Goal: Task Accomplishment & Management: Manage account settings

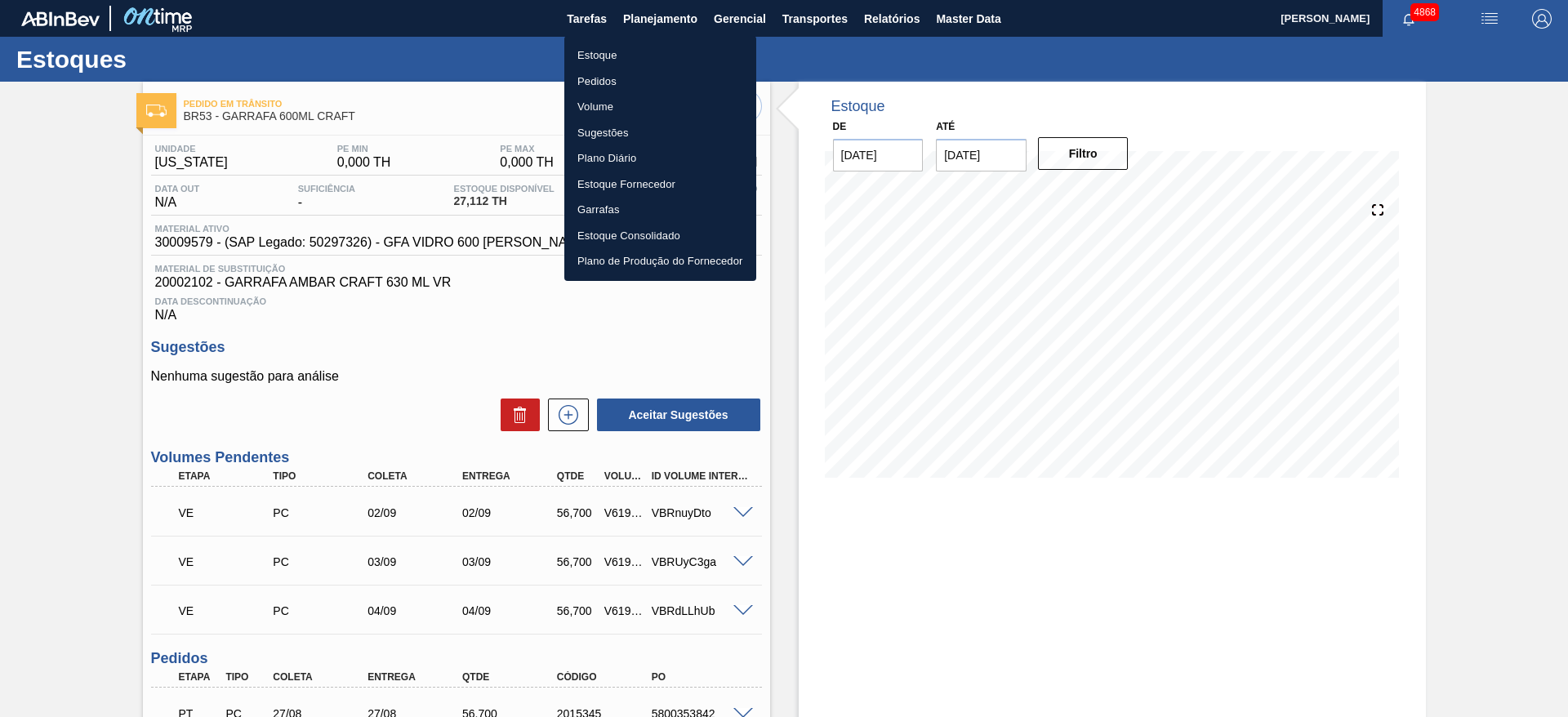
click at [597, 56] on li "Estoque" at bounding box center [660, 56] width 192 height 26
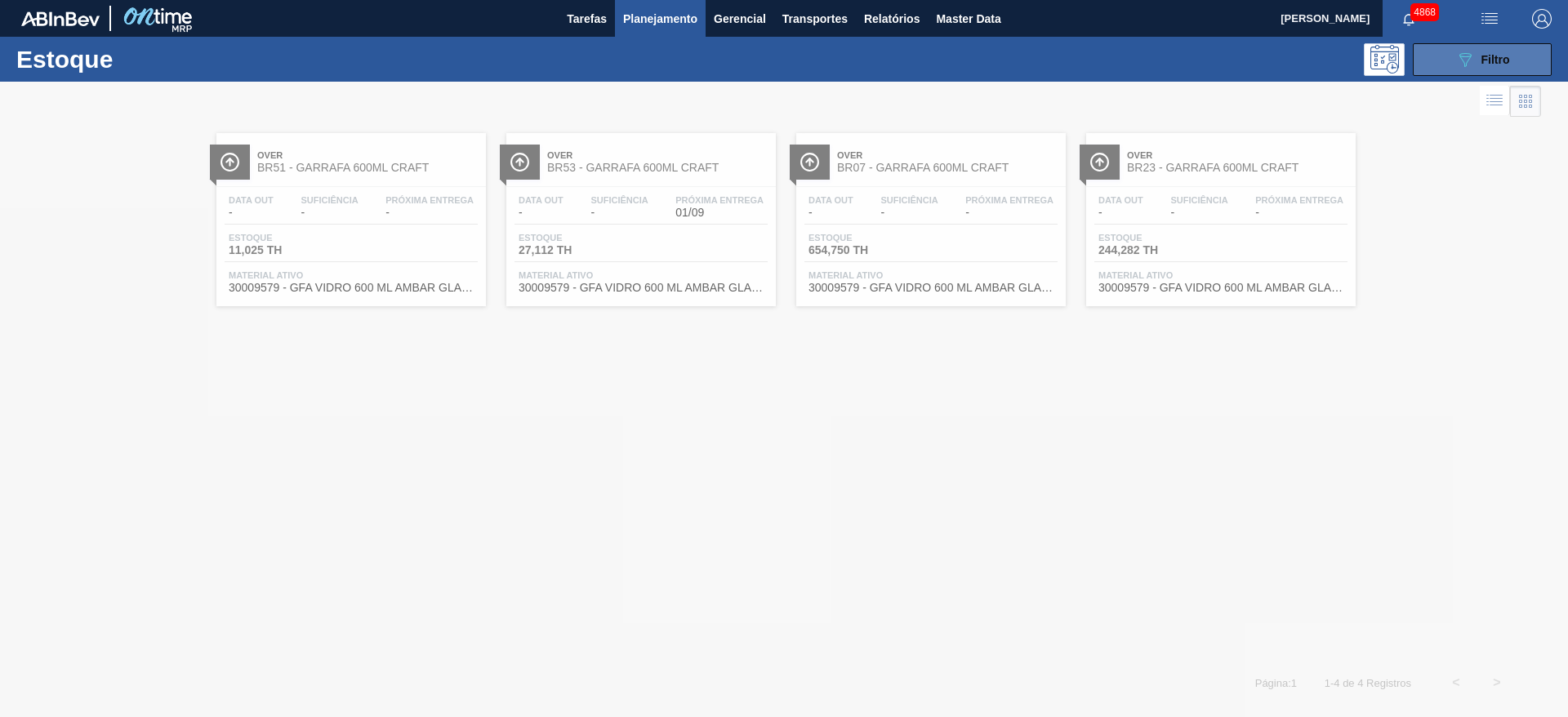
click at [1440, 62] on button "089F7B8B-B2A5-4AFE-B5C0-19BA573D28AC Filtro" at bounding box center [1482, 59] width 139 height 33
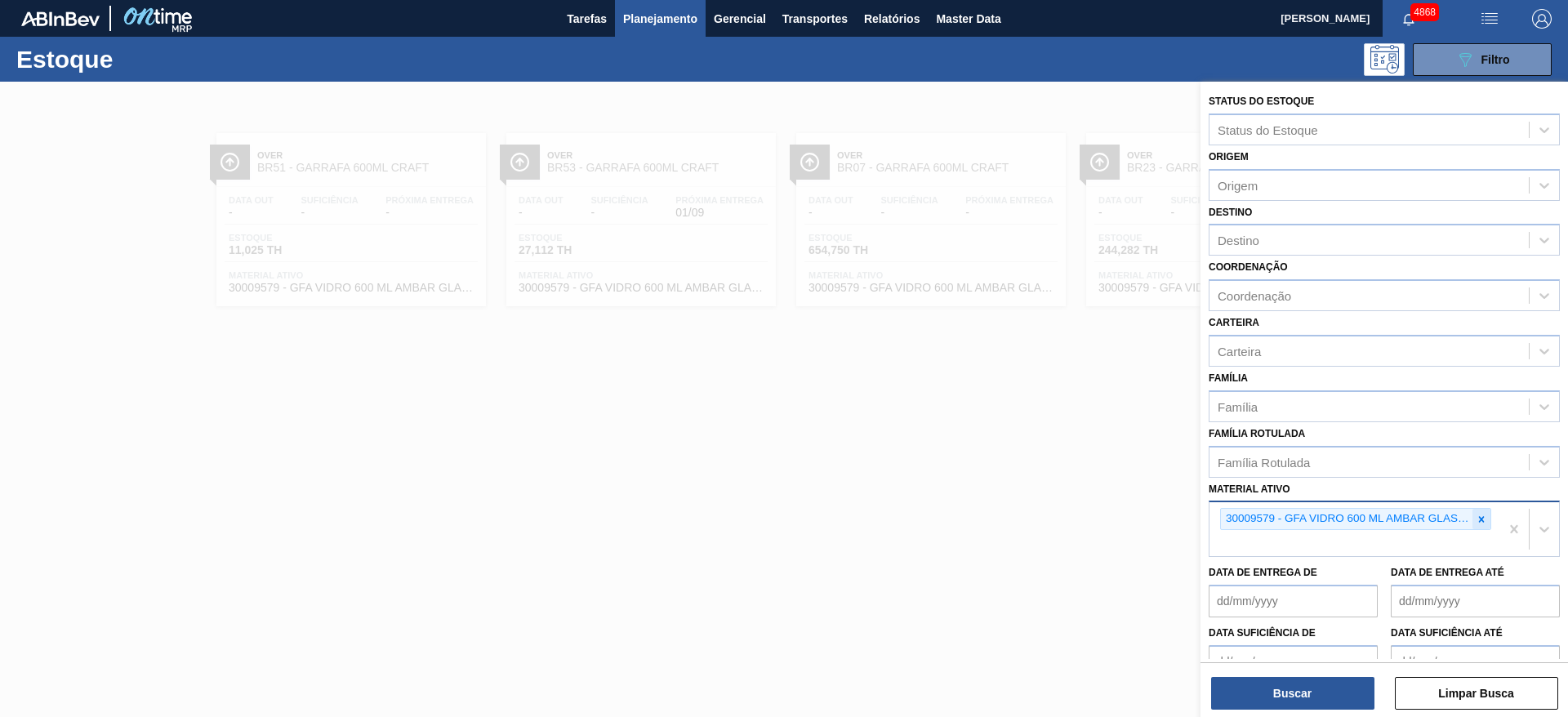
click at [1475, 519] on icon at bounding box center [1481, 519] width 11 height 11
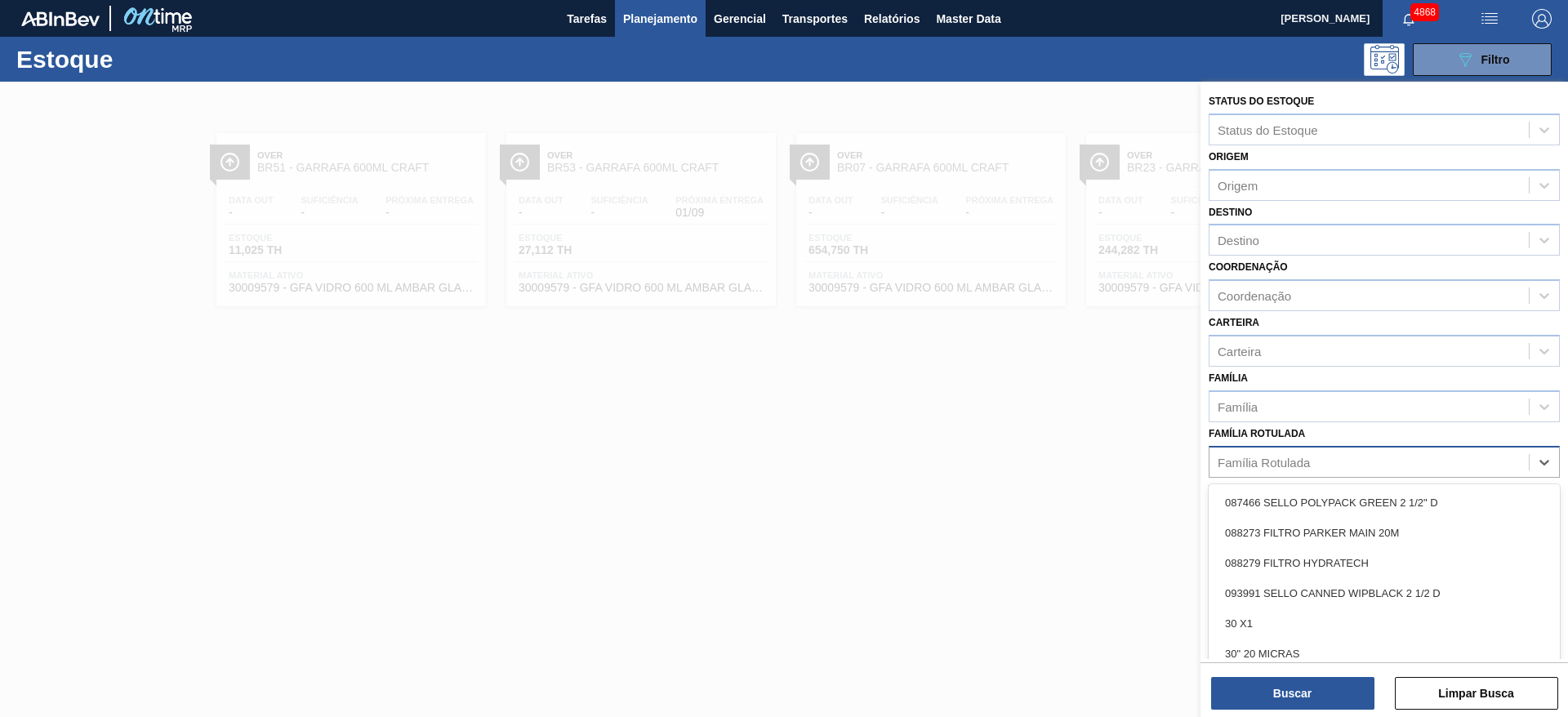
click at [1454, 467] on div "Família Rotulada" at bounding box center [1369, 462] width 319 height 24
type Rotulada "maltode"
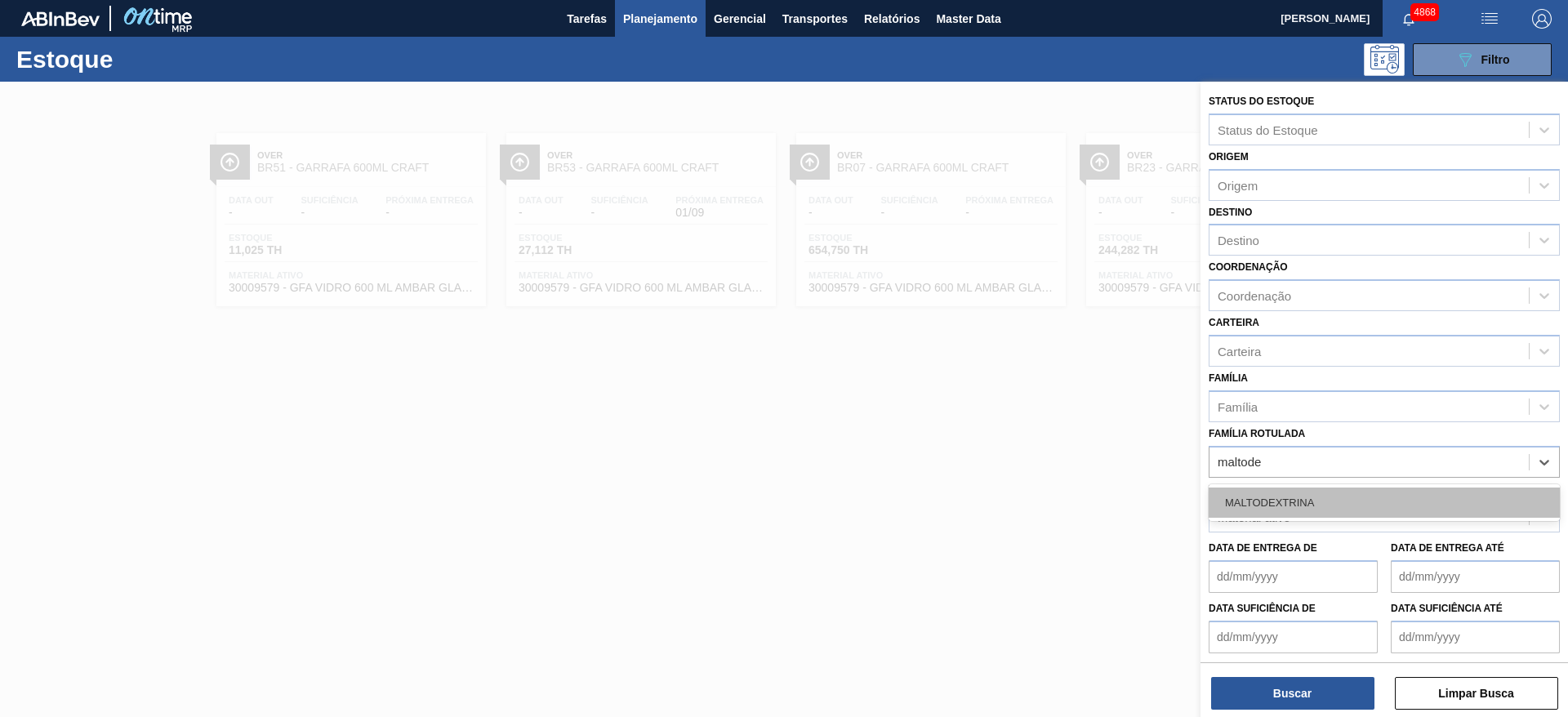
click at [1448, 497] on div "MALTODEXTRINA" at bounding box center [1384, 502] width 351 height 30
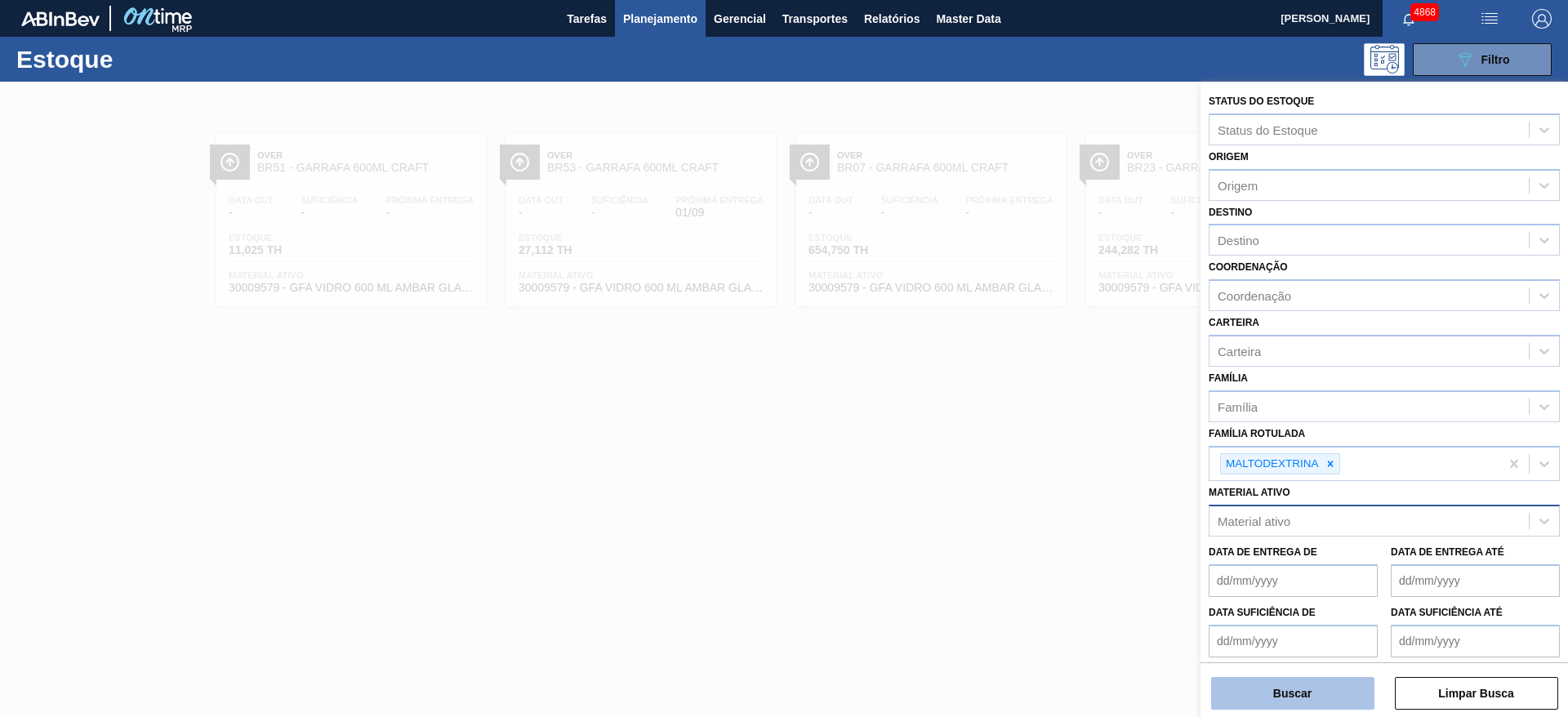
click at [1312, 696] on button "Buscar" at bounding box center [1293, 693] width 163 height 33
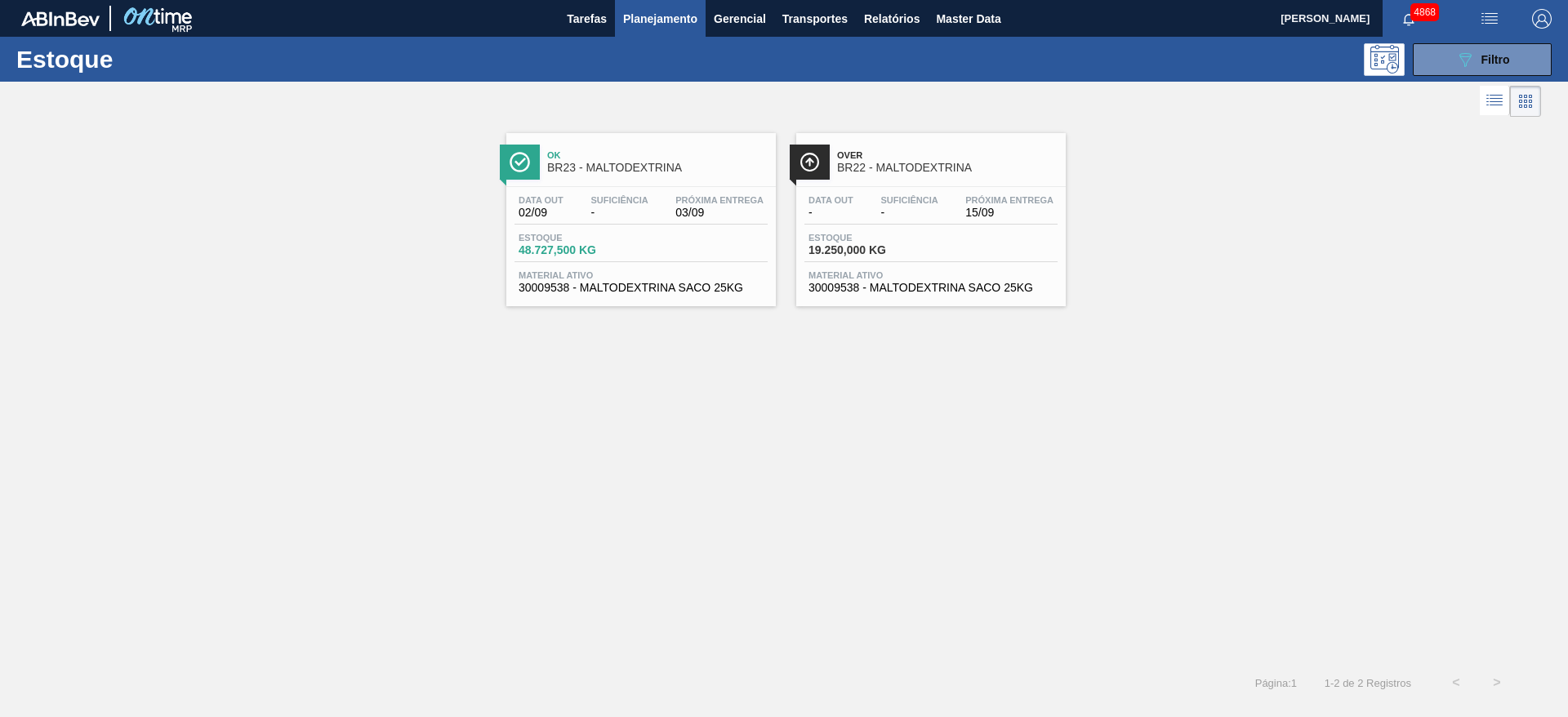
click at [708, 238] on div "Estoque 48.727,500 KG" at bounding box center [641, 247] width 253 height 29
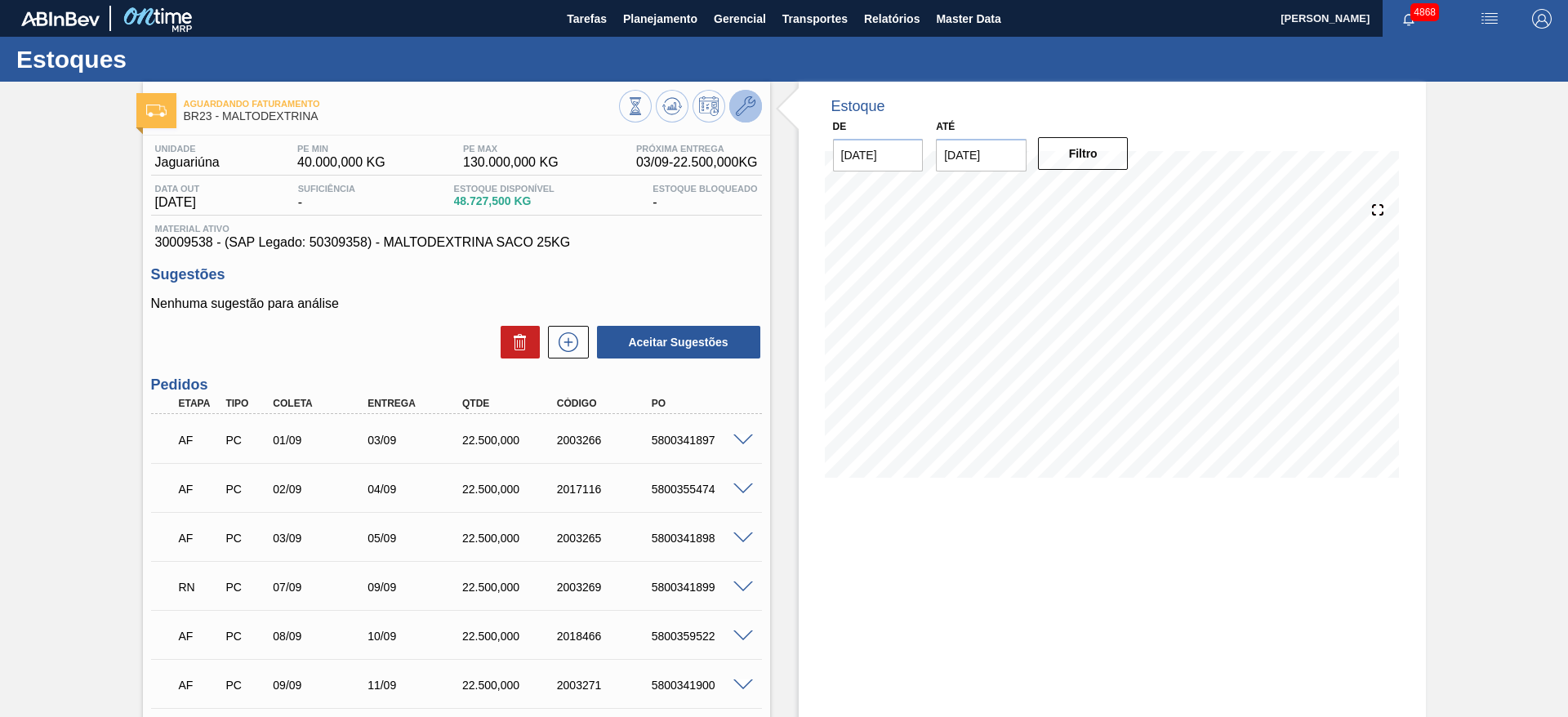
click at [755, 110] on button at bounding box center [745, 106] width 33 height 33
click at [752, 110] on icon at bounding box center [745, 105] width 20 height 20
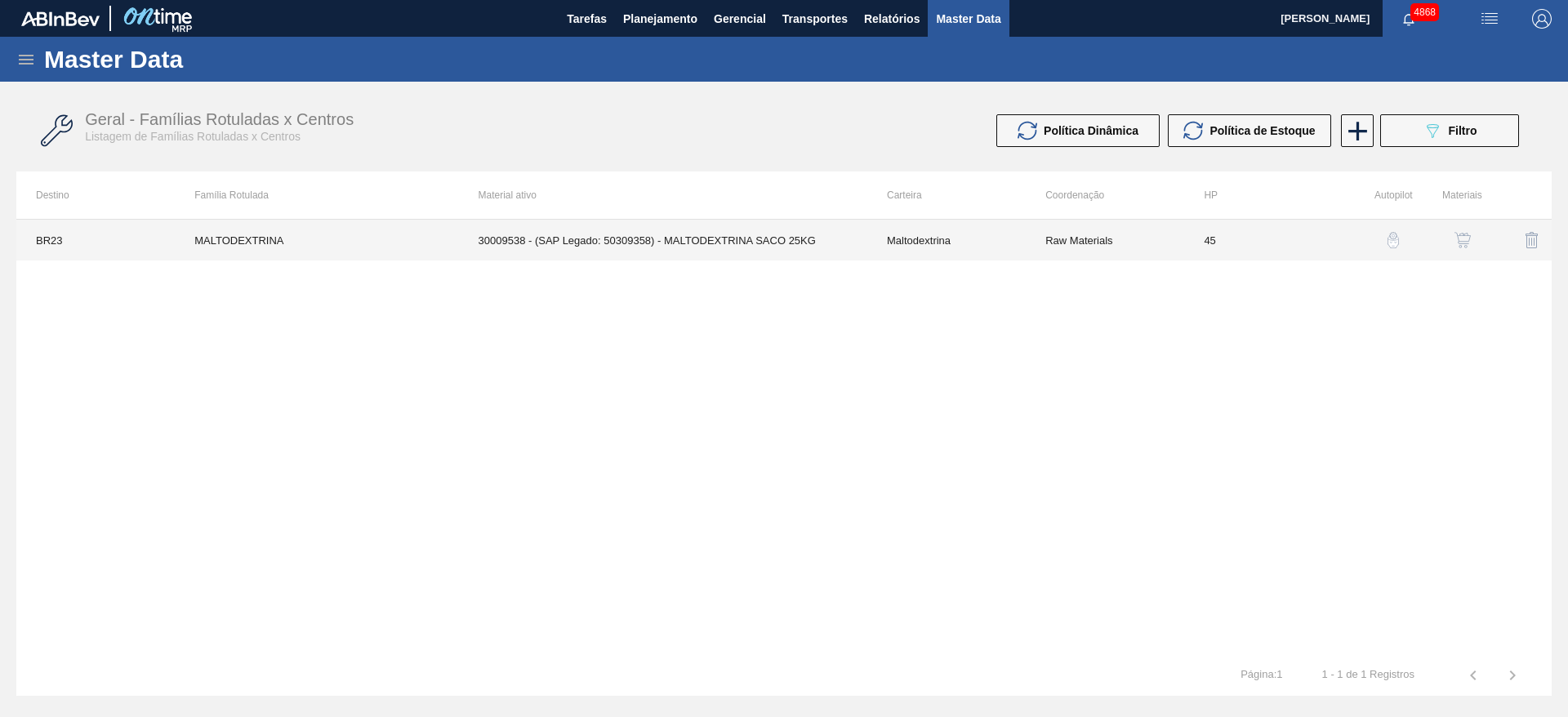
click at [901, 223] on td "Maltodextrina" at bounding box center [946, 240] width 159 height 41
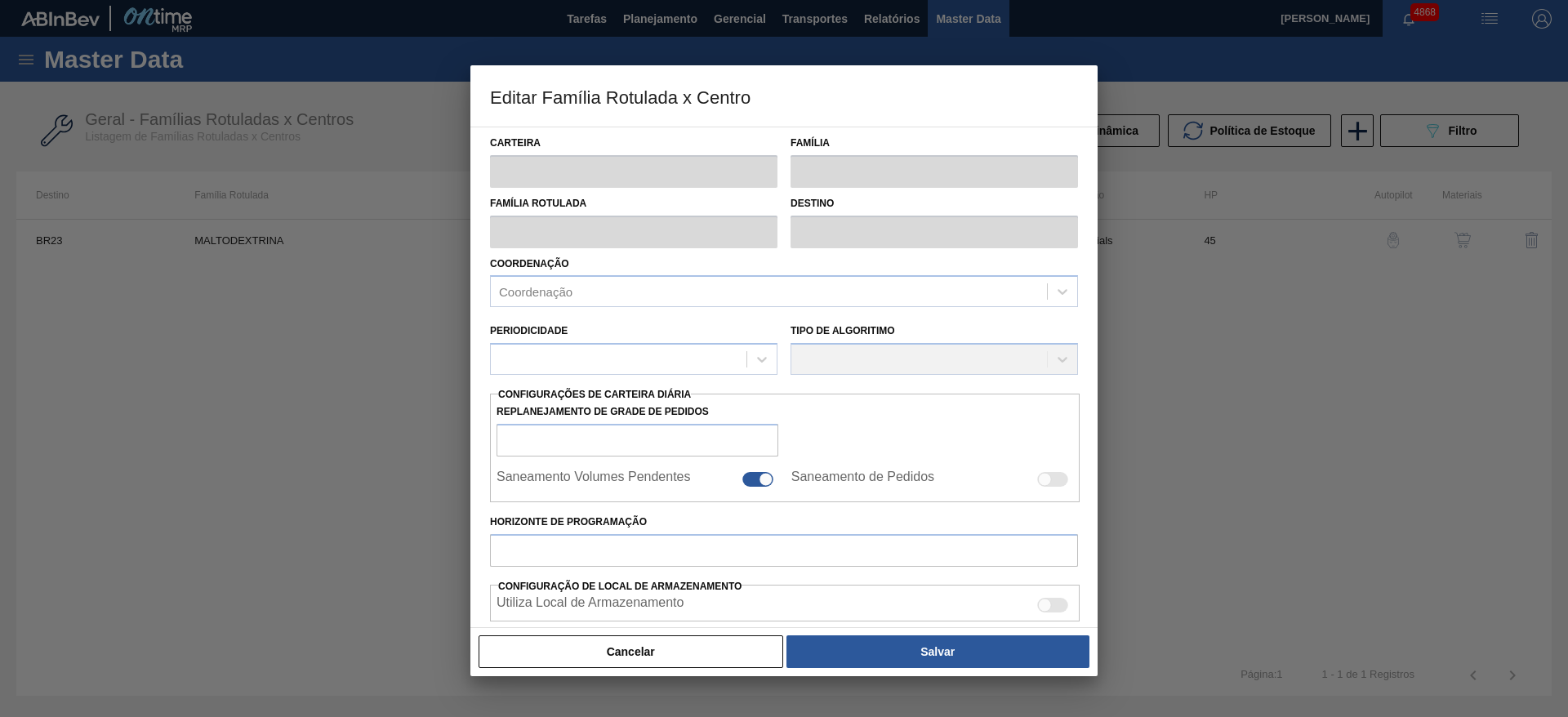
type input "Maltodextrina"
type input "MALTODEXTRINA"
type input "BR23 - Jaguariúna"
type input "45"
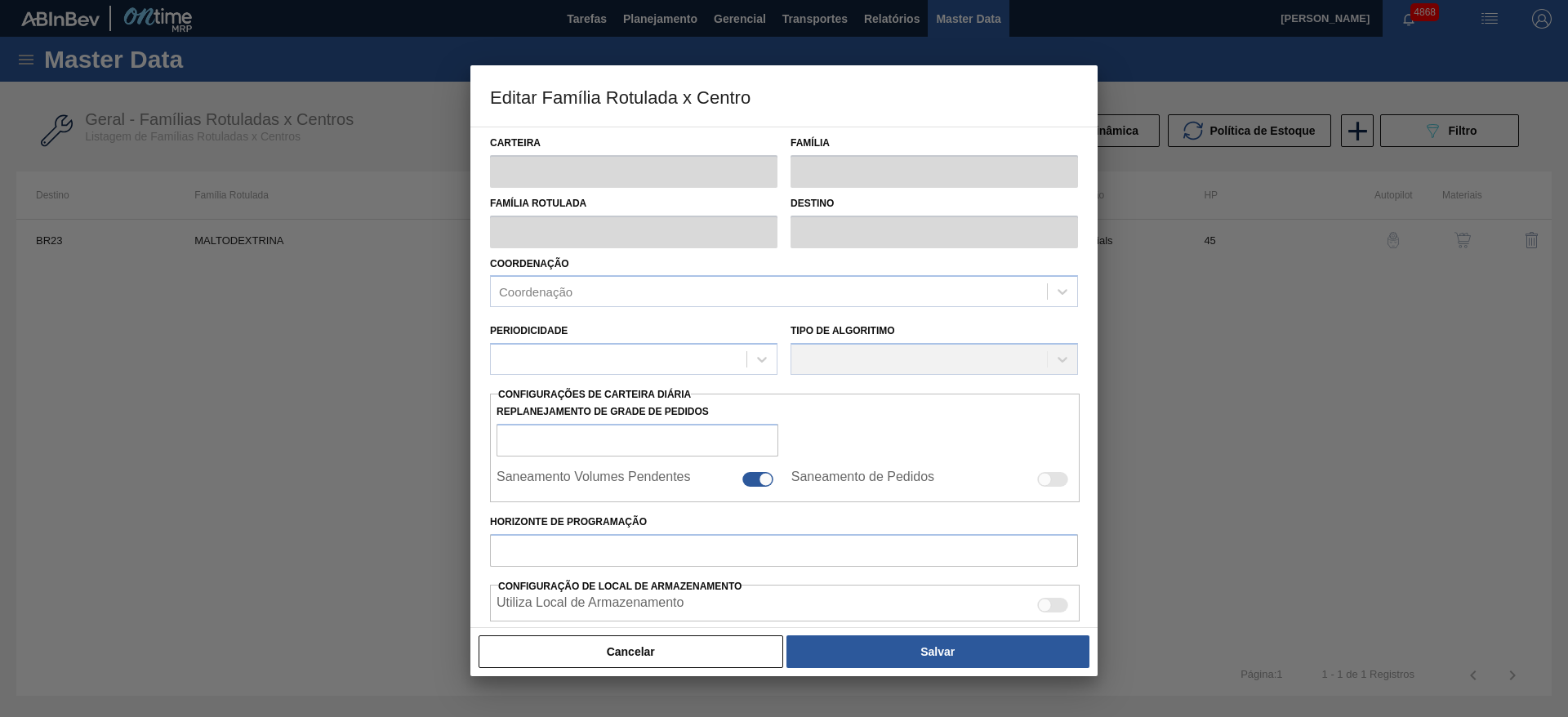
type input "40.000"
type input "130.000"
type input "40"
type input "76.000,000"
checkbox input "true"
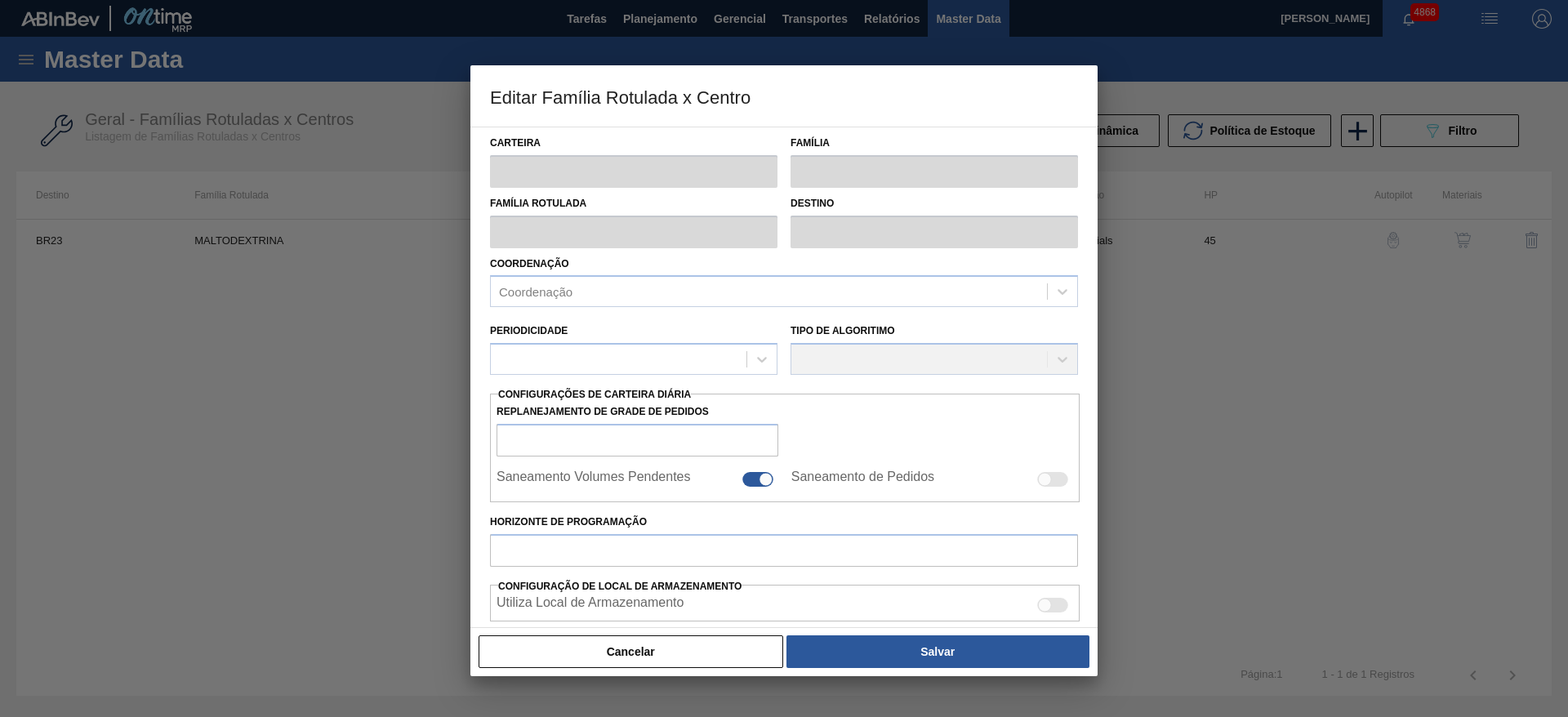
checkbox input "true"
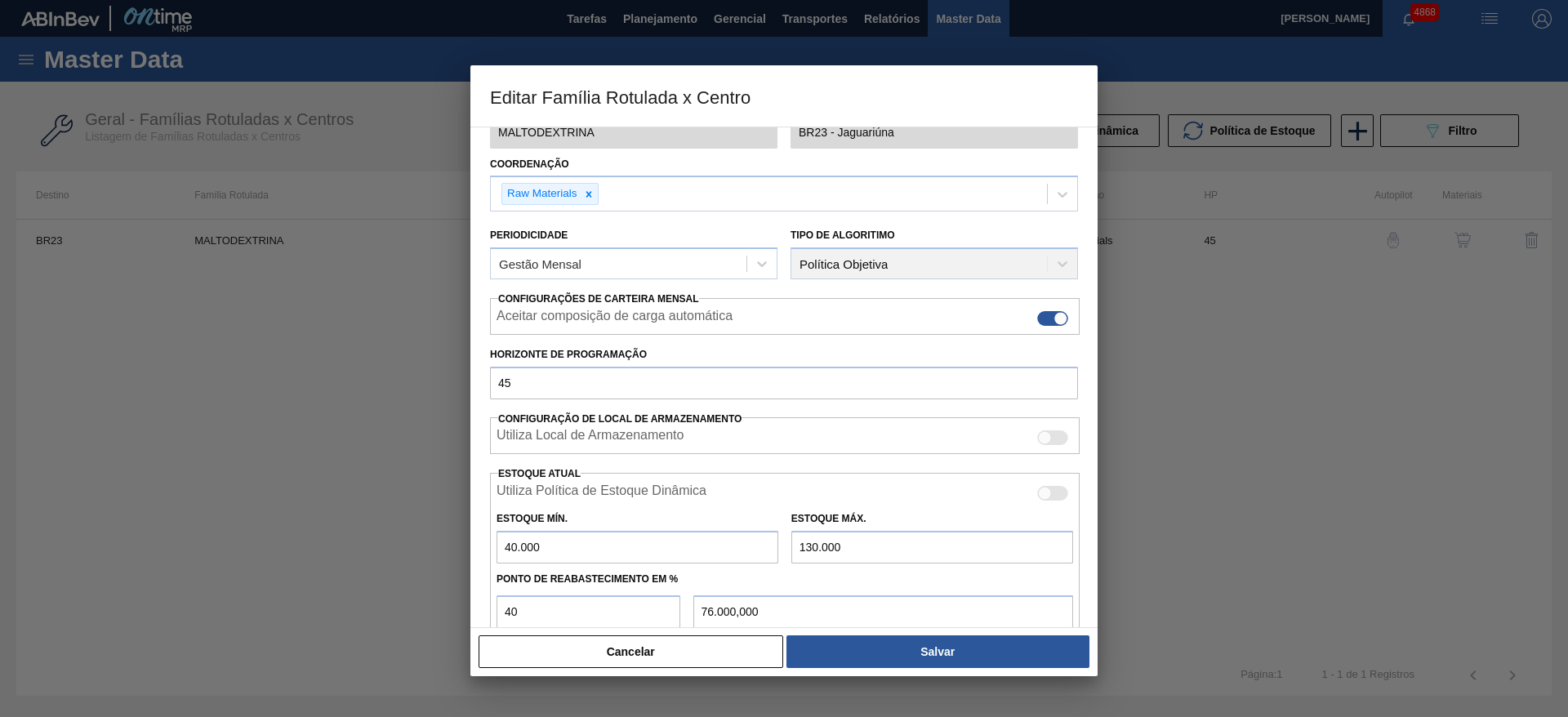
scroll to position [103, 0]
drag, startPoint x: 516, startPoint y: 541, endPoint x: 482, endPoint y: 541, distance: 34.0
click at [482, 541] on div "Carteira Maltodextrina Família Maltodextrina Família Rotulada MALTODEXTRINA Des…" at bounding box center [783, 377] width 627 height 502
type input "3.000"
type input "53.800,000"
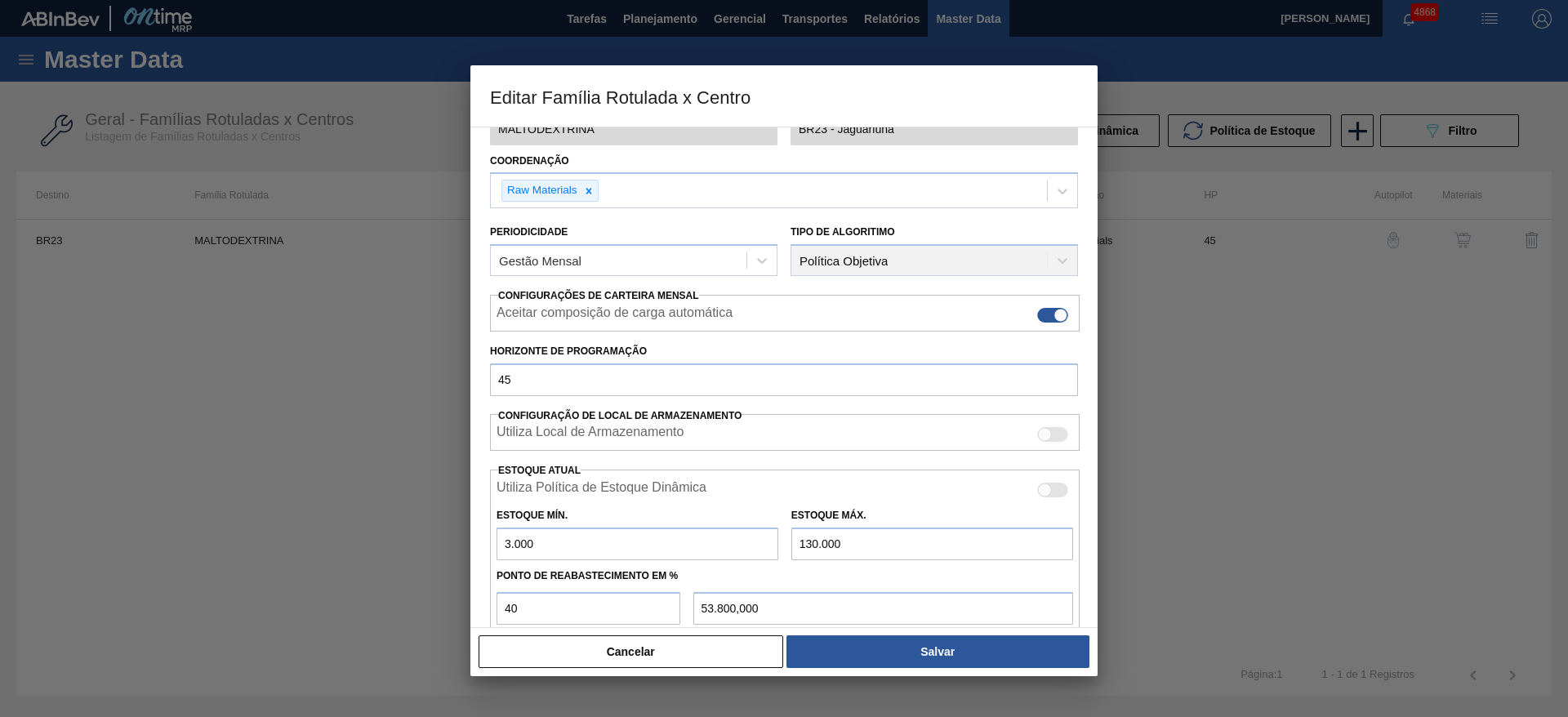
type input "30.002"
type input "70.001,200"
type input "3.000"
type input "53.800,000"
type input "3"
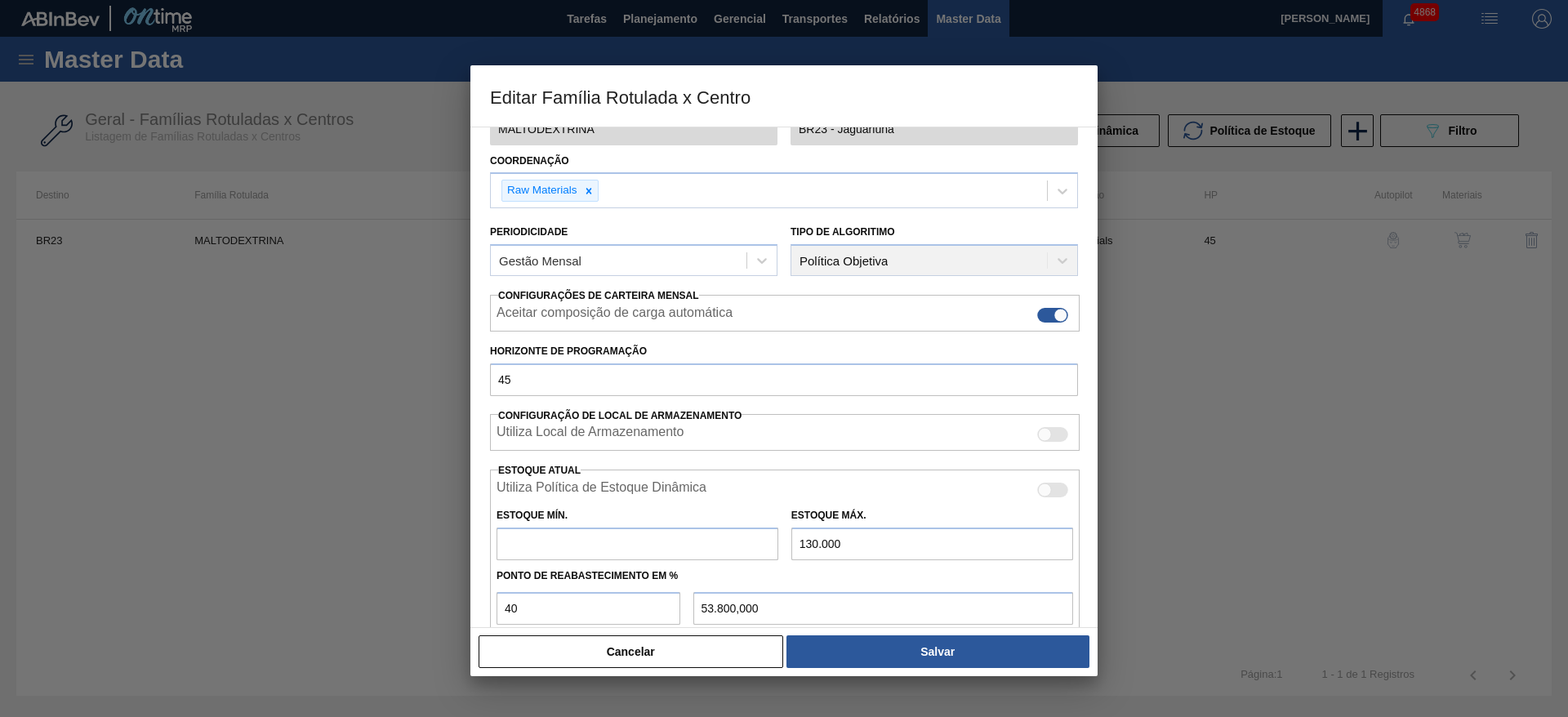
type input "52.000,000"
type input "3"
type input "52.001,800"
type input "38"
type input "52.022,800"
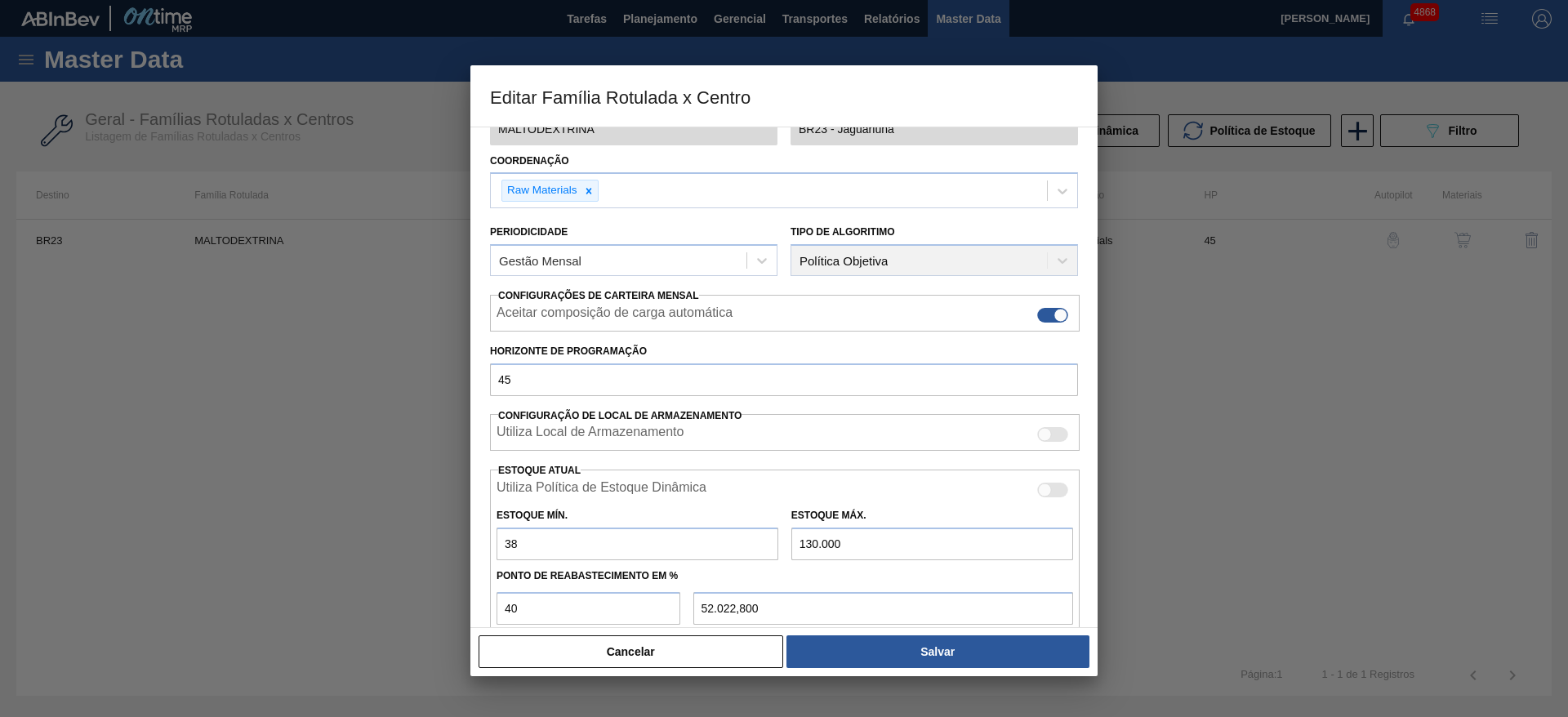
type input "389"
type input "52.233,400"
type input "3.899"
type input "54.339,400"
type input "38.999"
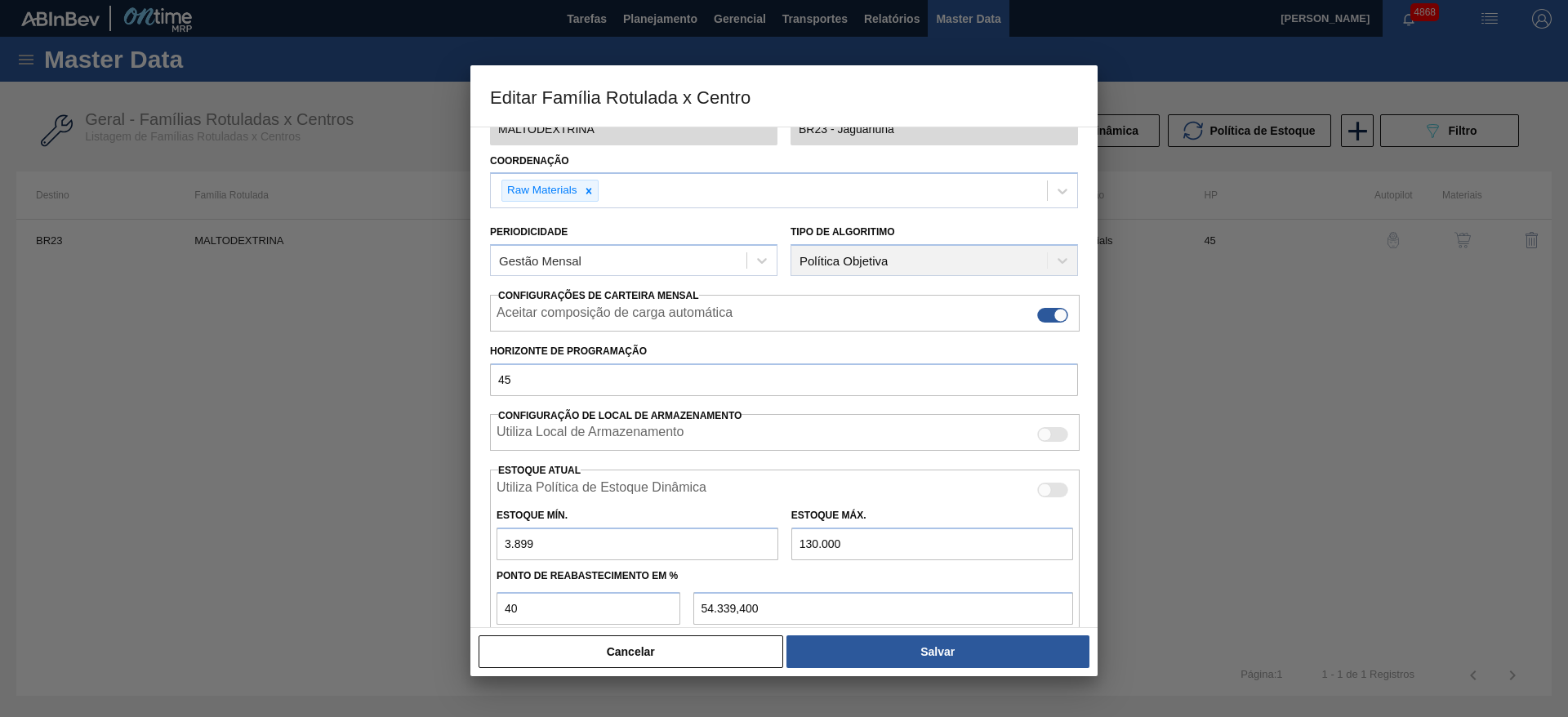
type input "75.399,400"
type input "3.899"
type input "54.339,400"
type input "389"
type input "52.233,400"
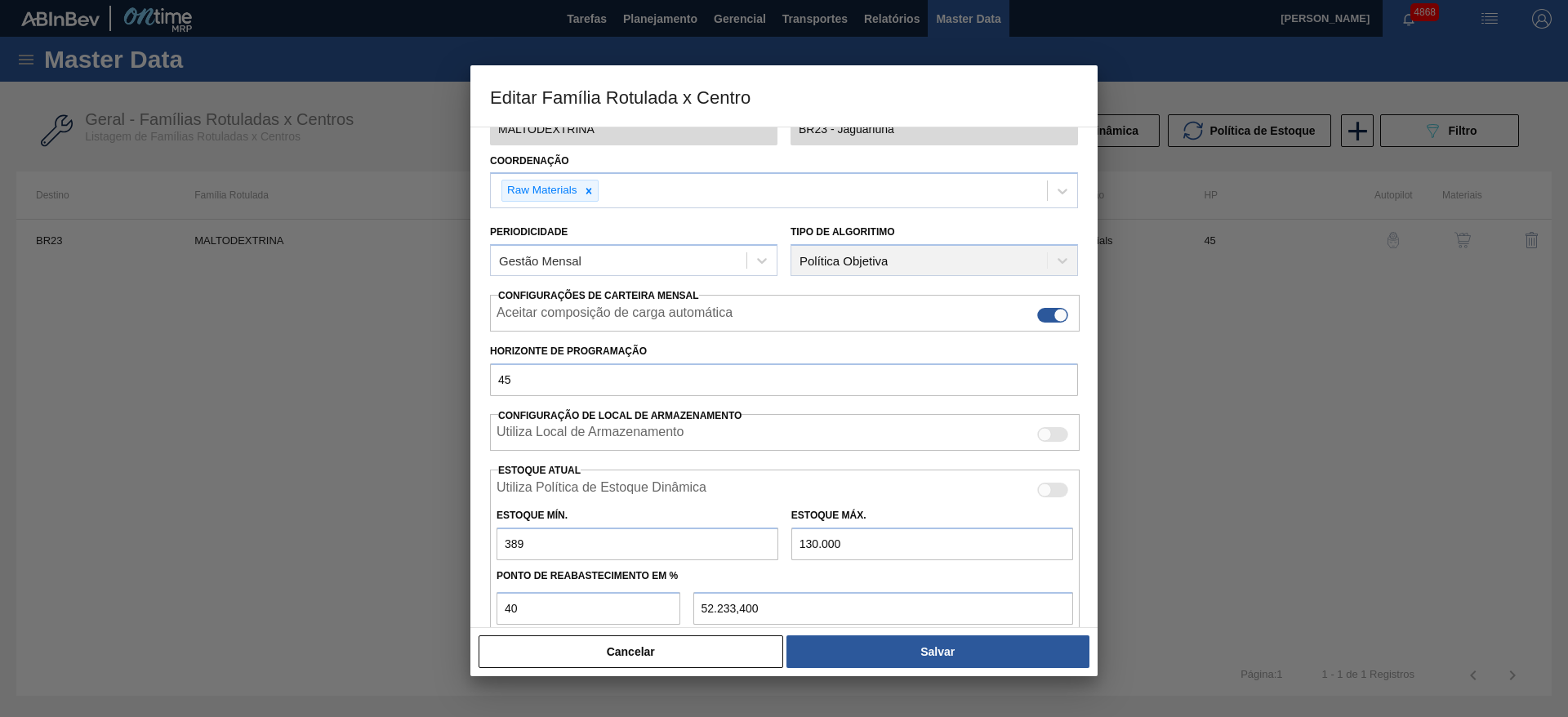
type input "3.898"
type input "54.338,800"
type input "38.988"
type input "75.392,800"
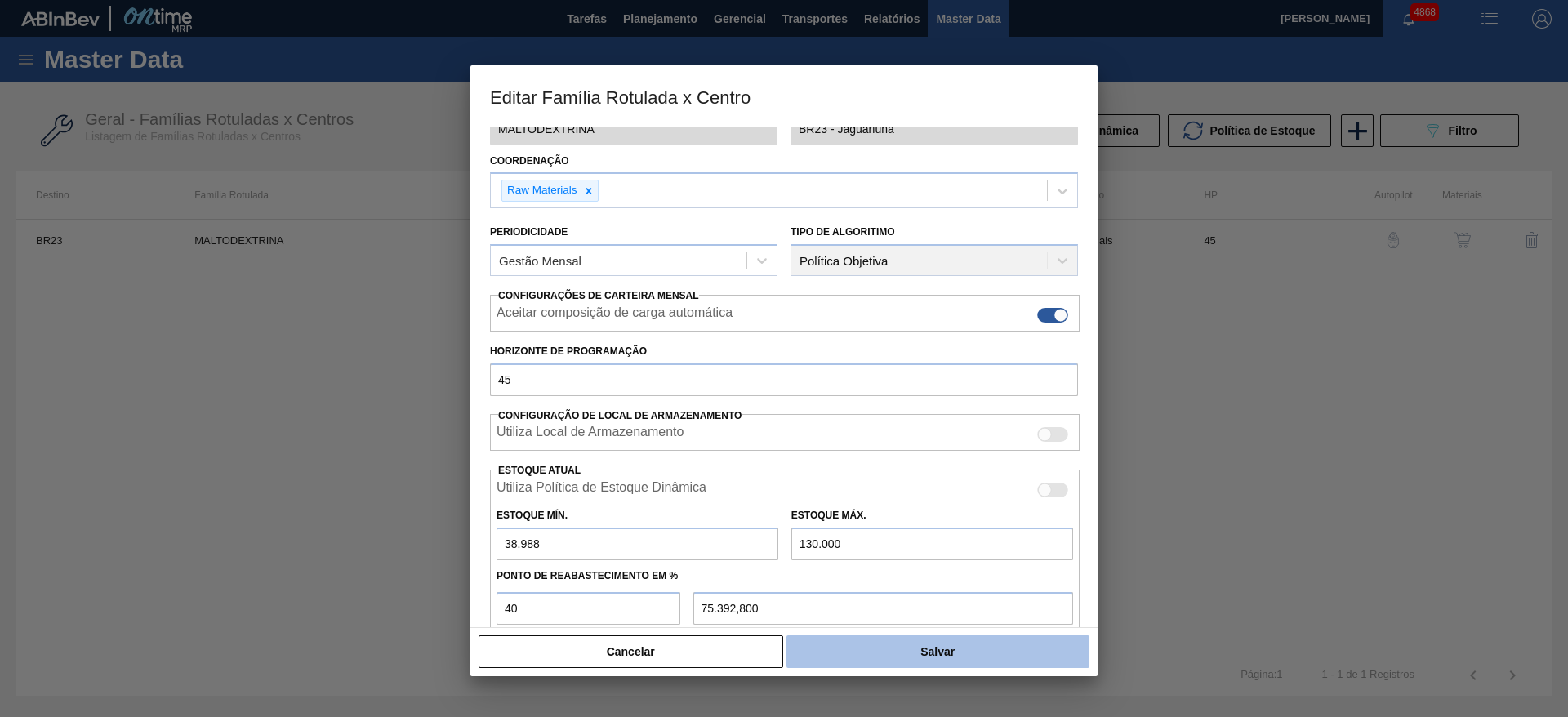
type input "38.988"
click at [945, 656] on button "Salvar" at bounding box center [938, 652] width 303 height 33
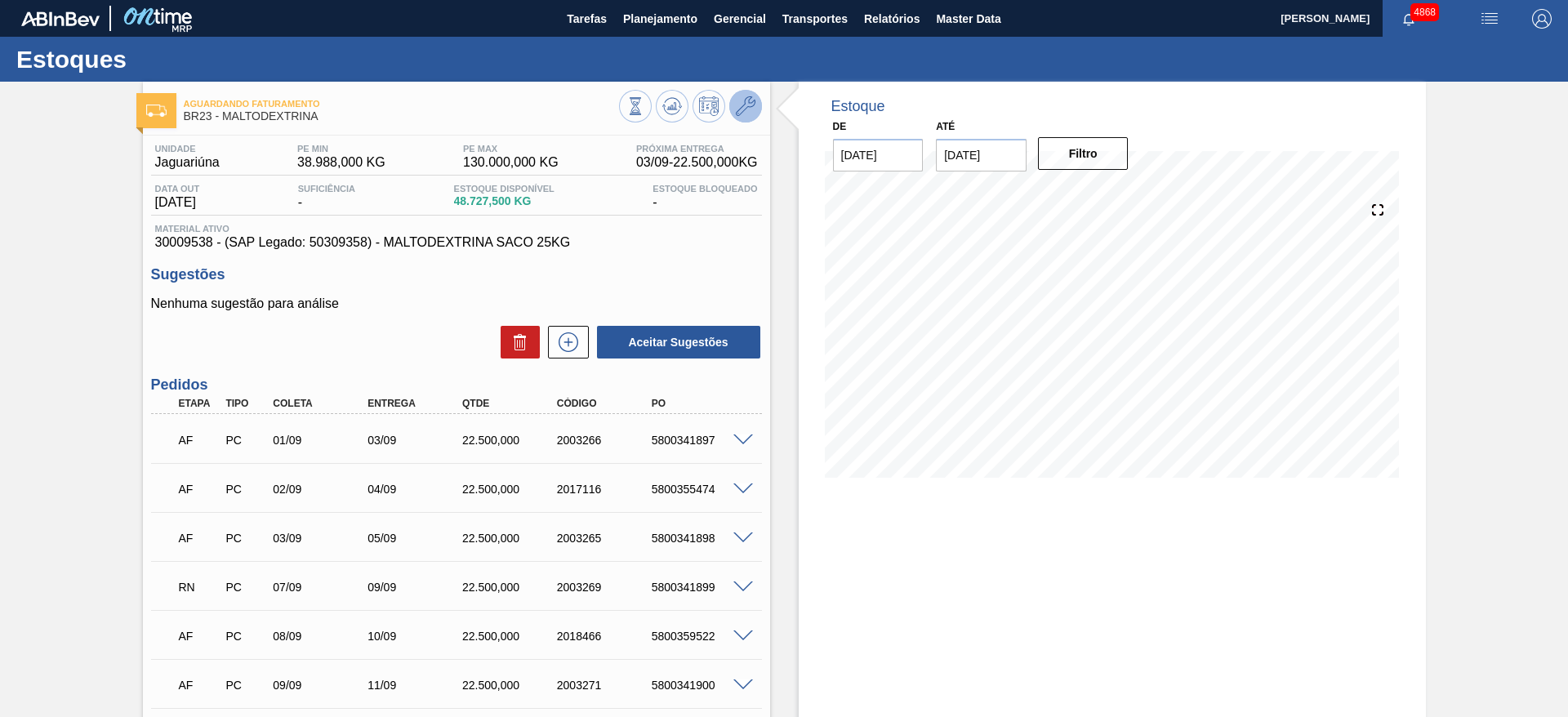
click at [757, 111] on button at bounding box center [745, 106] width 33 height 33
click at [995, 145] on input "[DATE]" at bounding box center [981, 155] width 91 height 33
click at [1071, 348] on div "2" at bounding box center [1061, 352] width 22 height 22
click at [1083, 157] on button "Filtro" at bounding box center [1083, 154] width 91 height 33
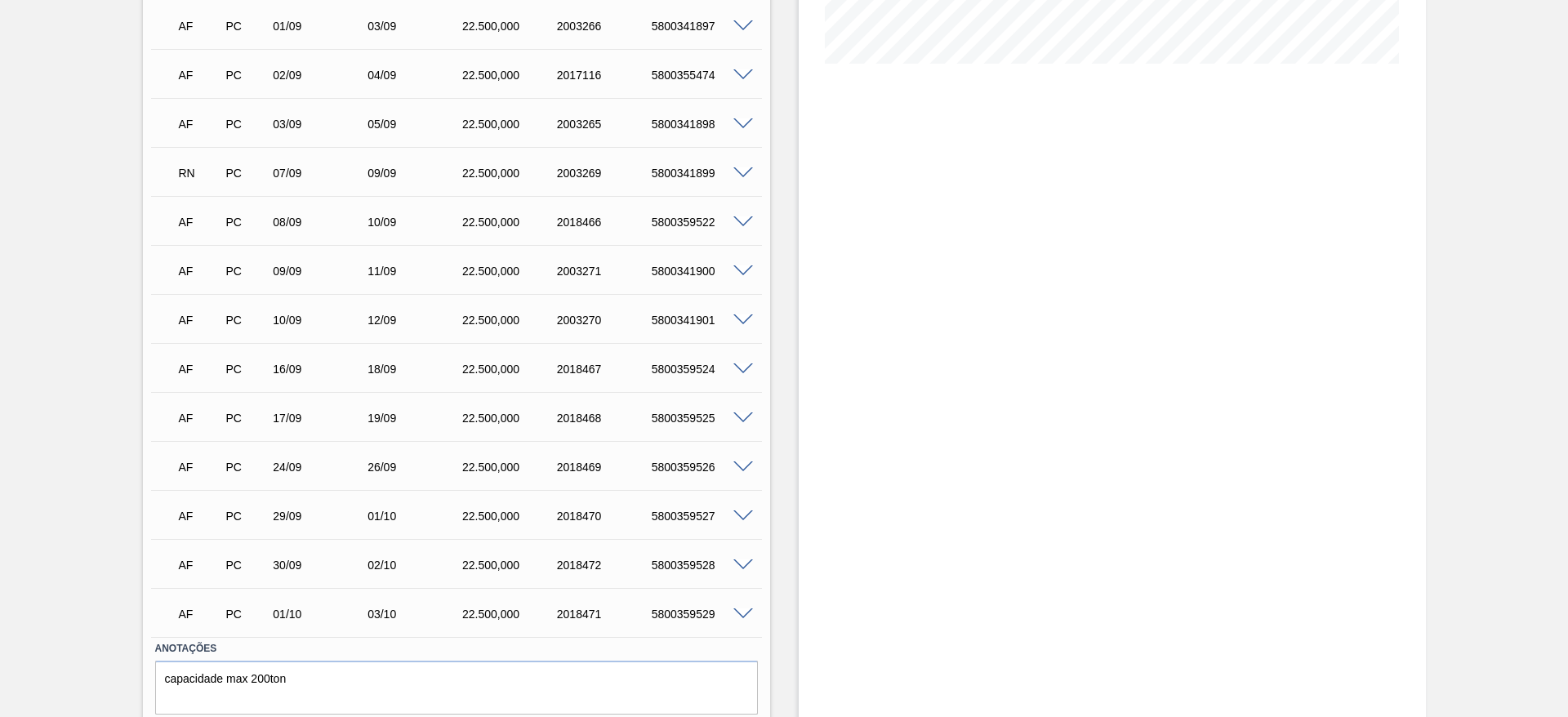
scroll to position [468, 0]
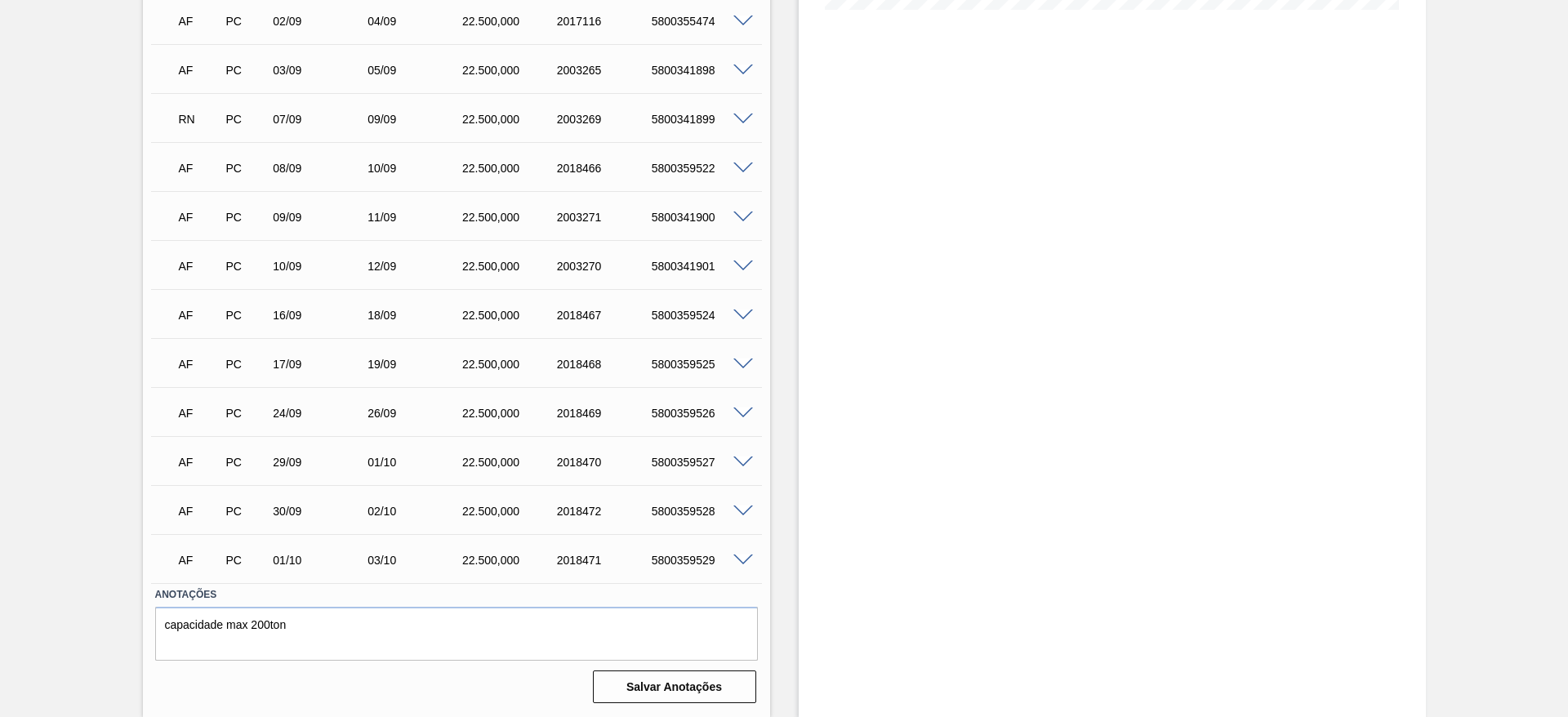
click at [745, 563] on span at bounding box center [743, 560] width 20 height 12
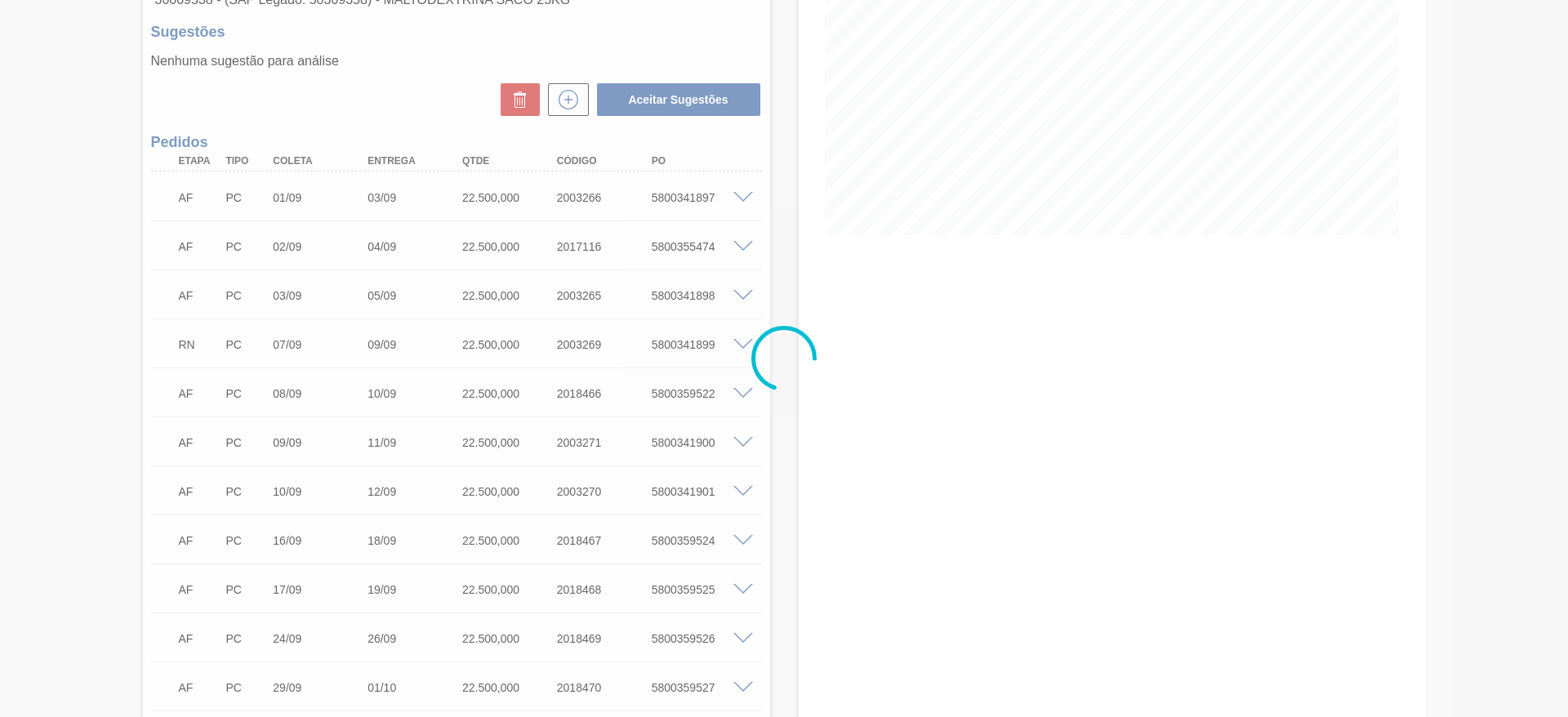
scroll to position [138, 0]
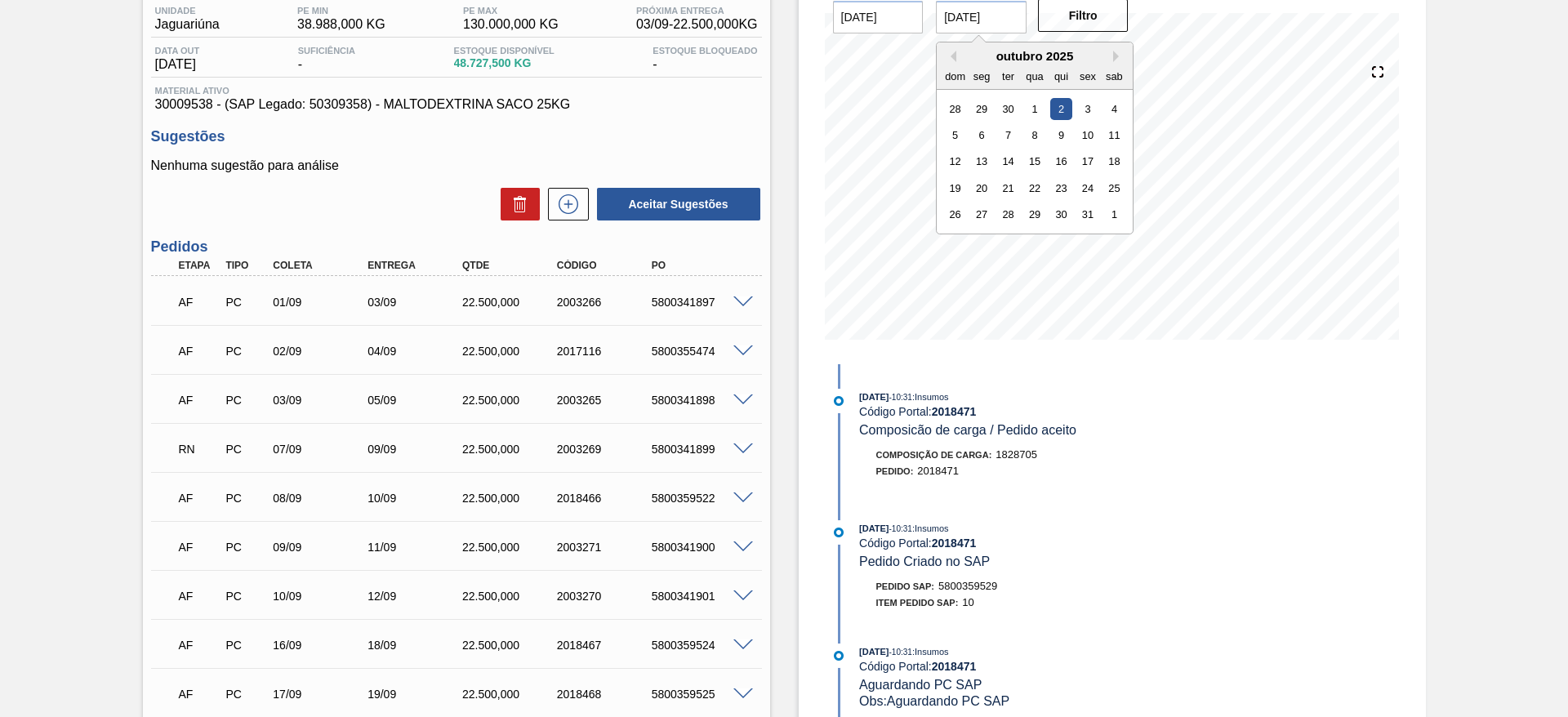
click at [1012, 22] on input "[DATE]" at bounding box center [981, 17] width 91 height 33
click at [1066, 152] on div "16" at bounding box center [1061, 161] width 22 height 22
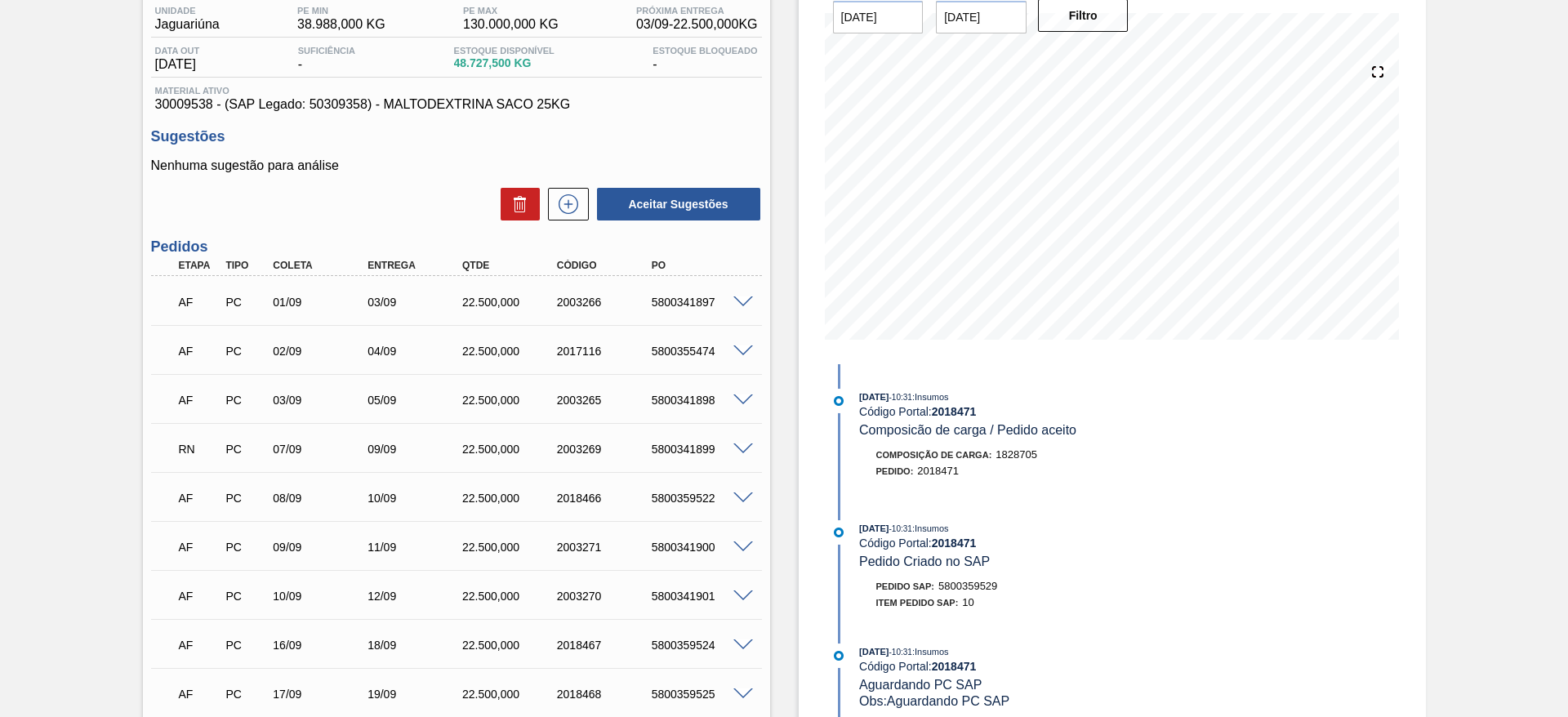
type input "[DATE]"
click at [1080, 21] on button "Filtro" at bounding box center [1083, 15] width 91 height 33
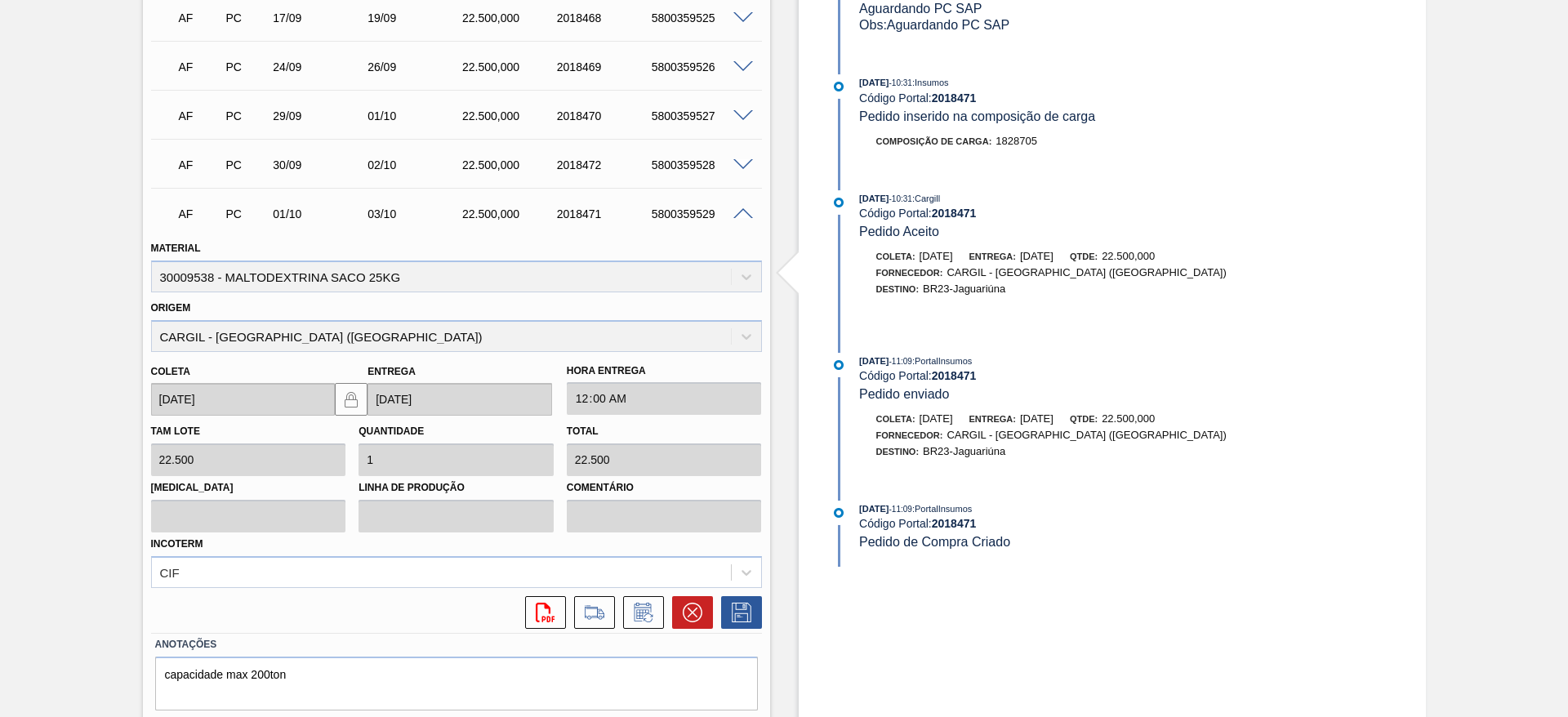
scroll to position [852, 0]
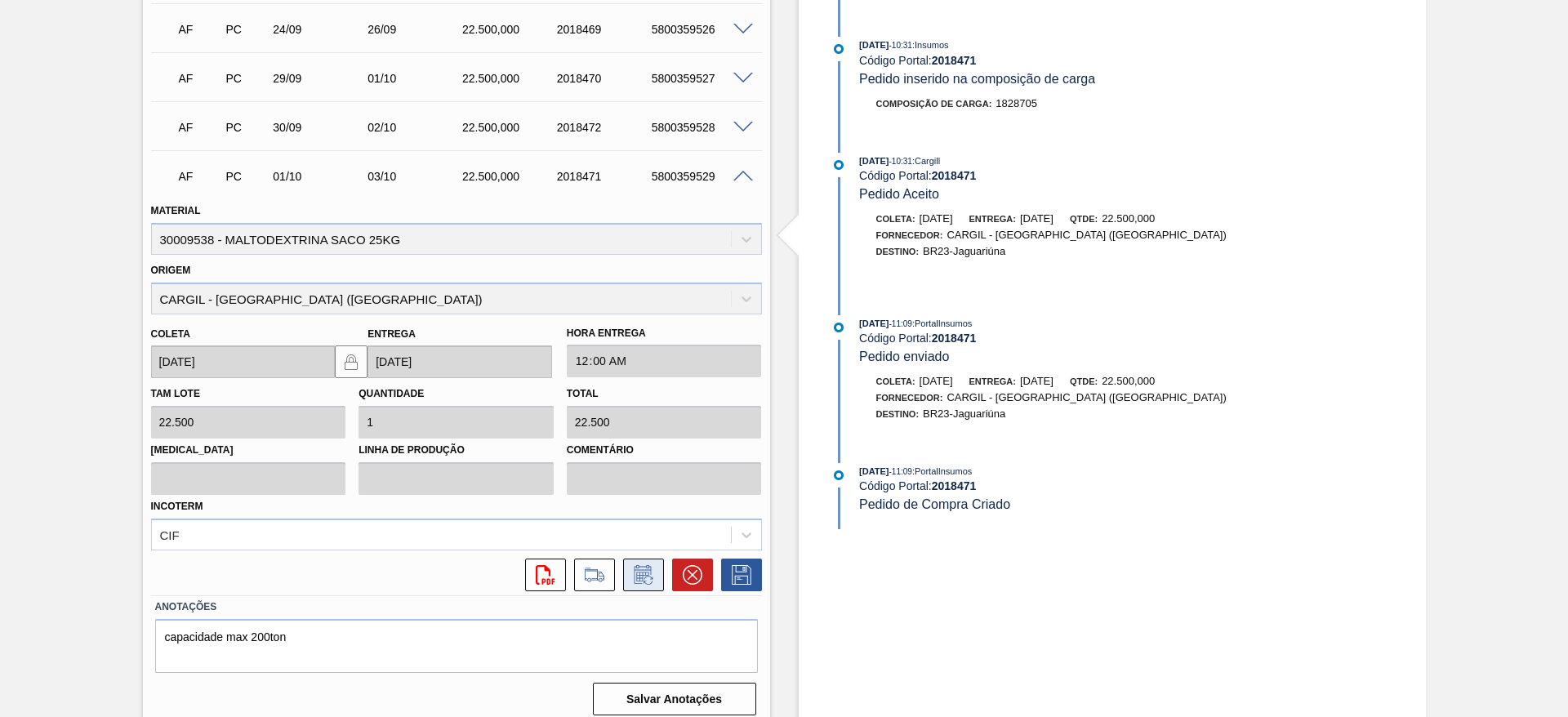
click at [654, 575] on icon at bounding box center [643, 575] width 26 height 20
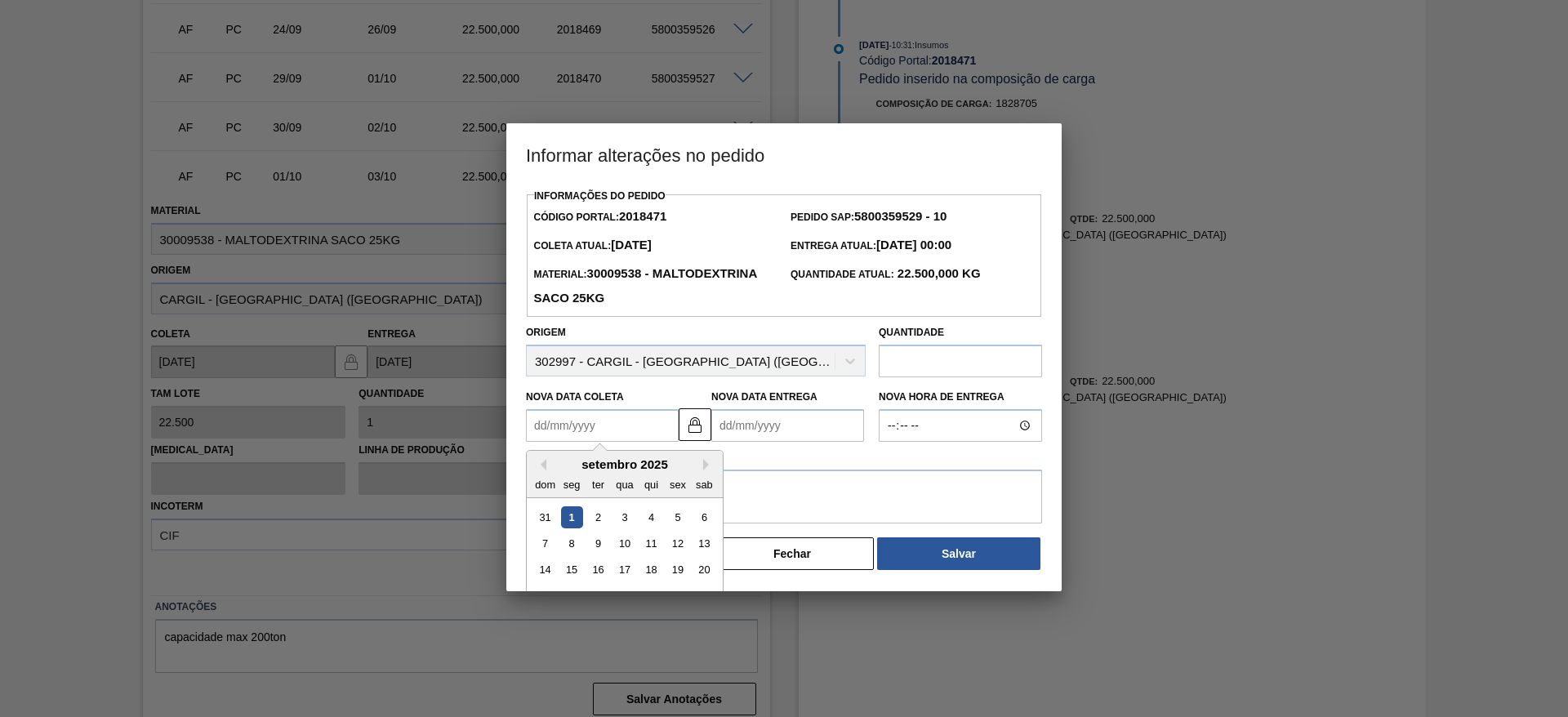
click at [628, 432] on Coleta2018471 "Nova Data Coleta" at bounding box center [602, 425] width 153 height 33
click at [706, 468] on button "Next Month" at bounding box center [709, 464] width 11 height 11
click at [1567, 501] on div at bounding box center [784, 358] width 1568 height 717
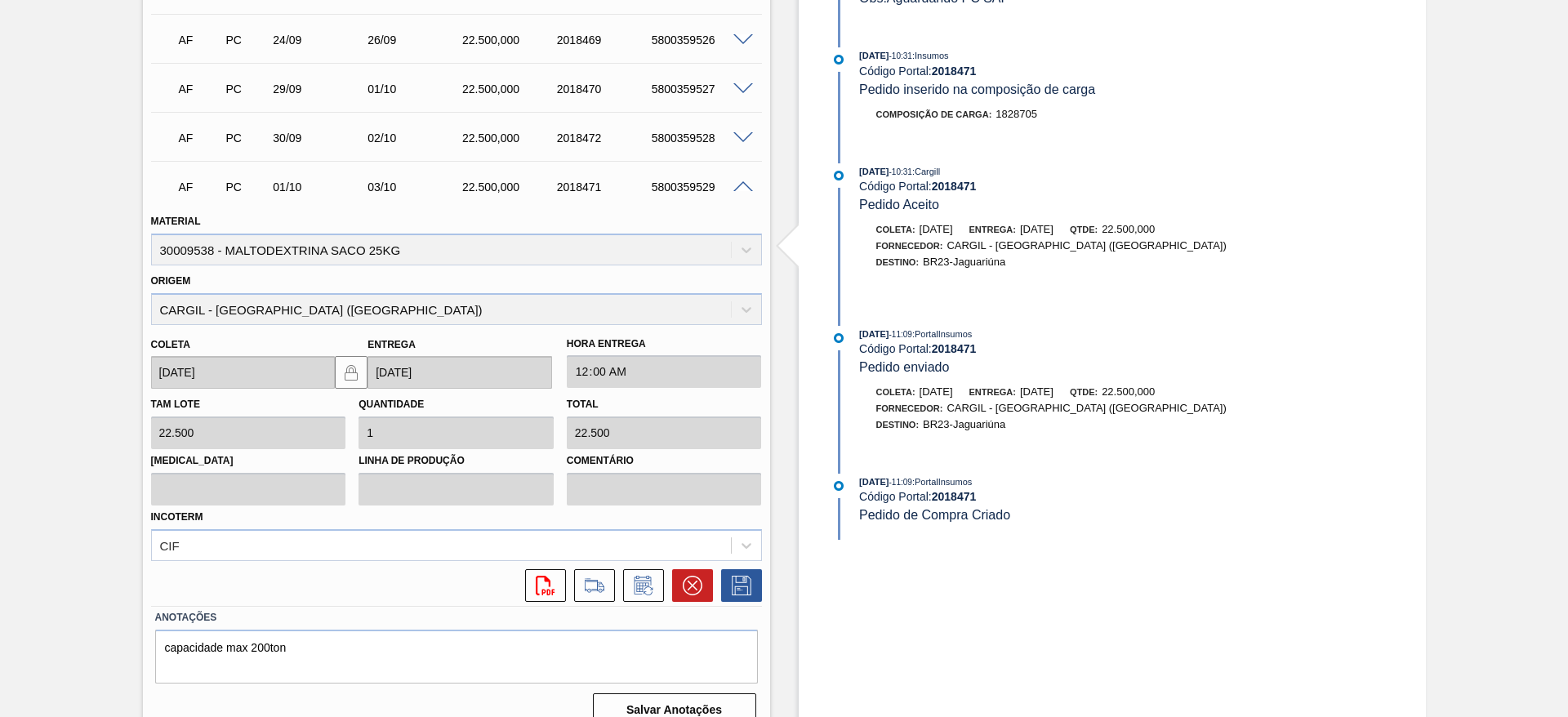
scroll to position [864, 0]
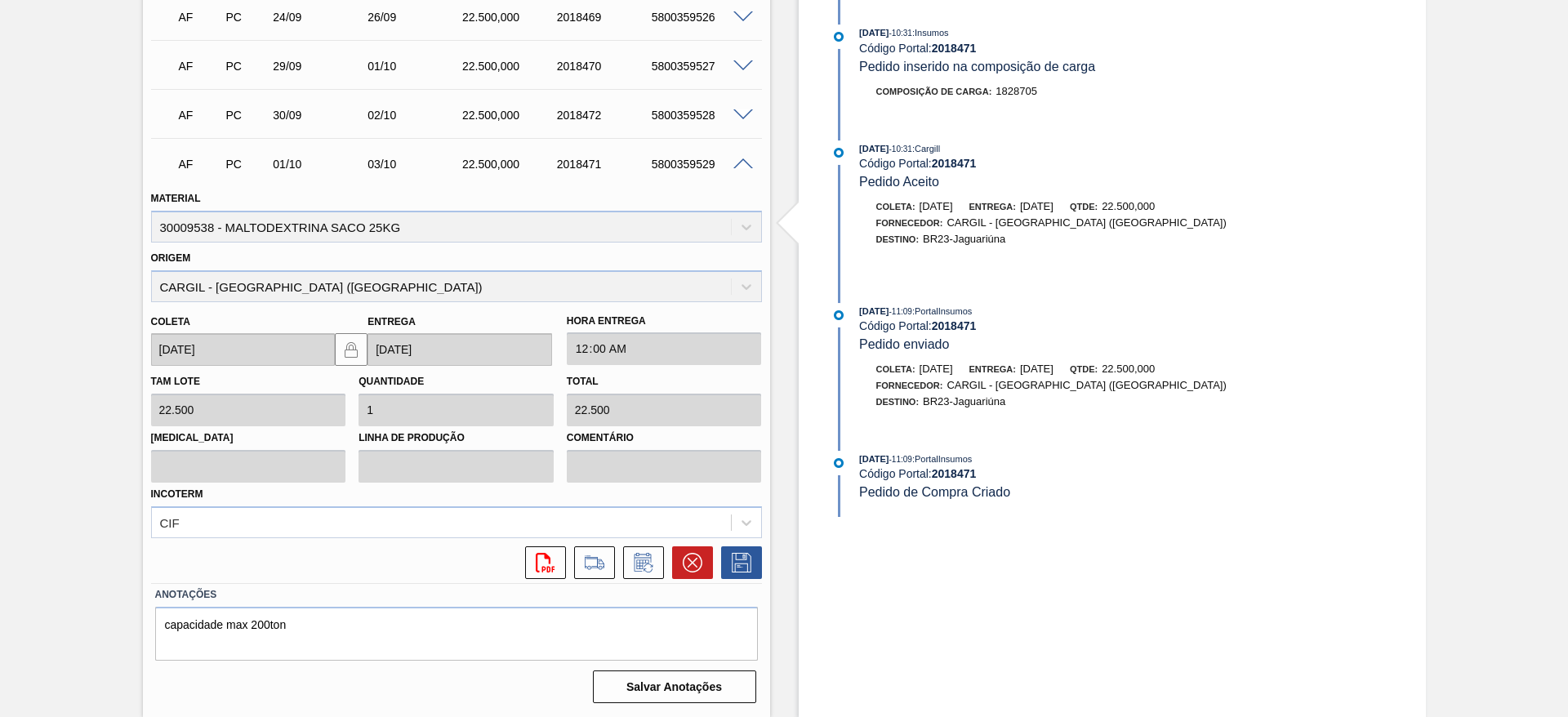
click at [742, 110] on span at bounding box center [743, 116] width 20 height 12
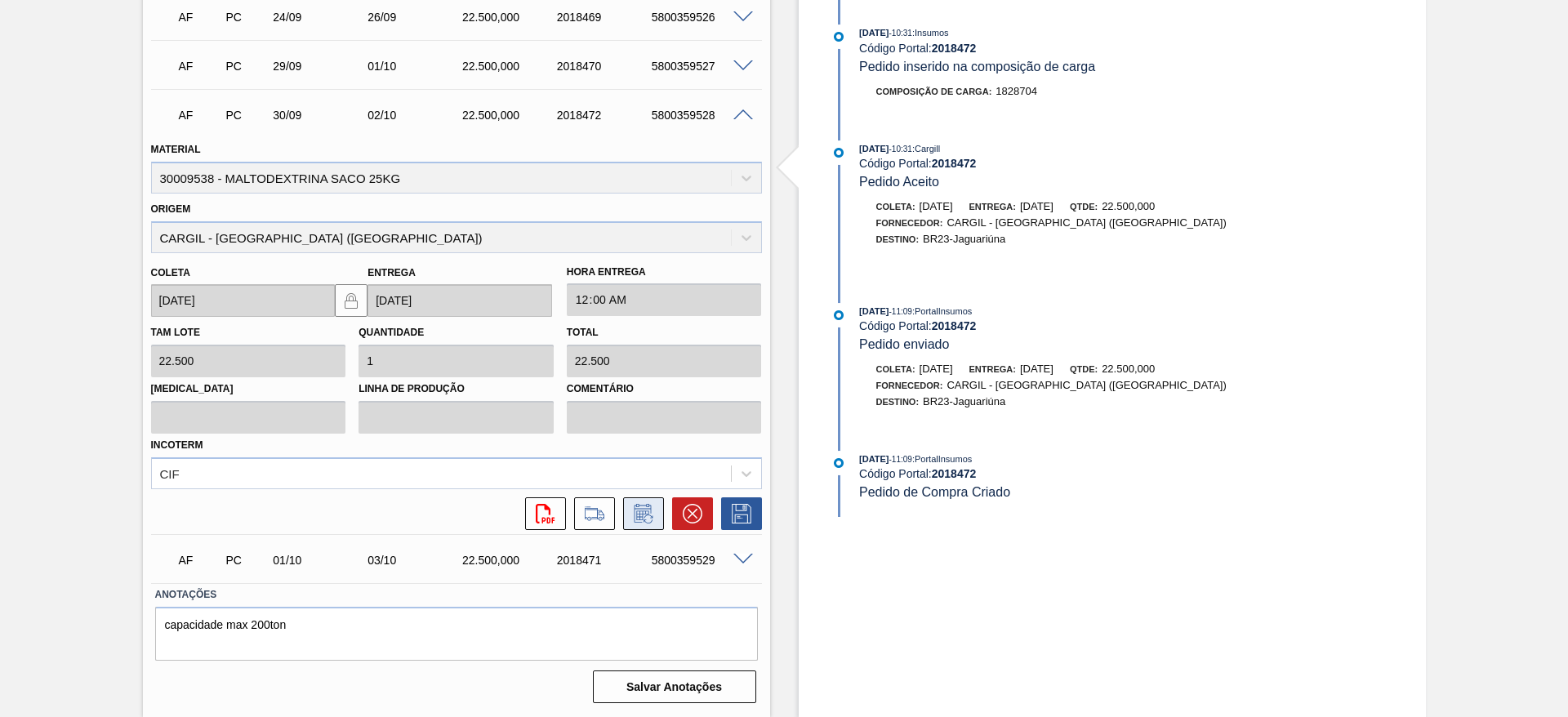
click at [638, 520] on icon at bounding box center [642, 515] width 12 height 9
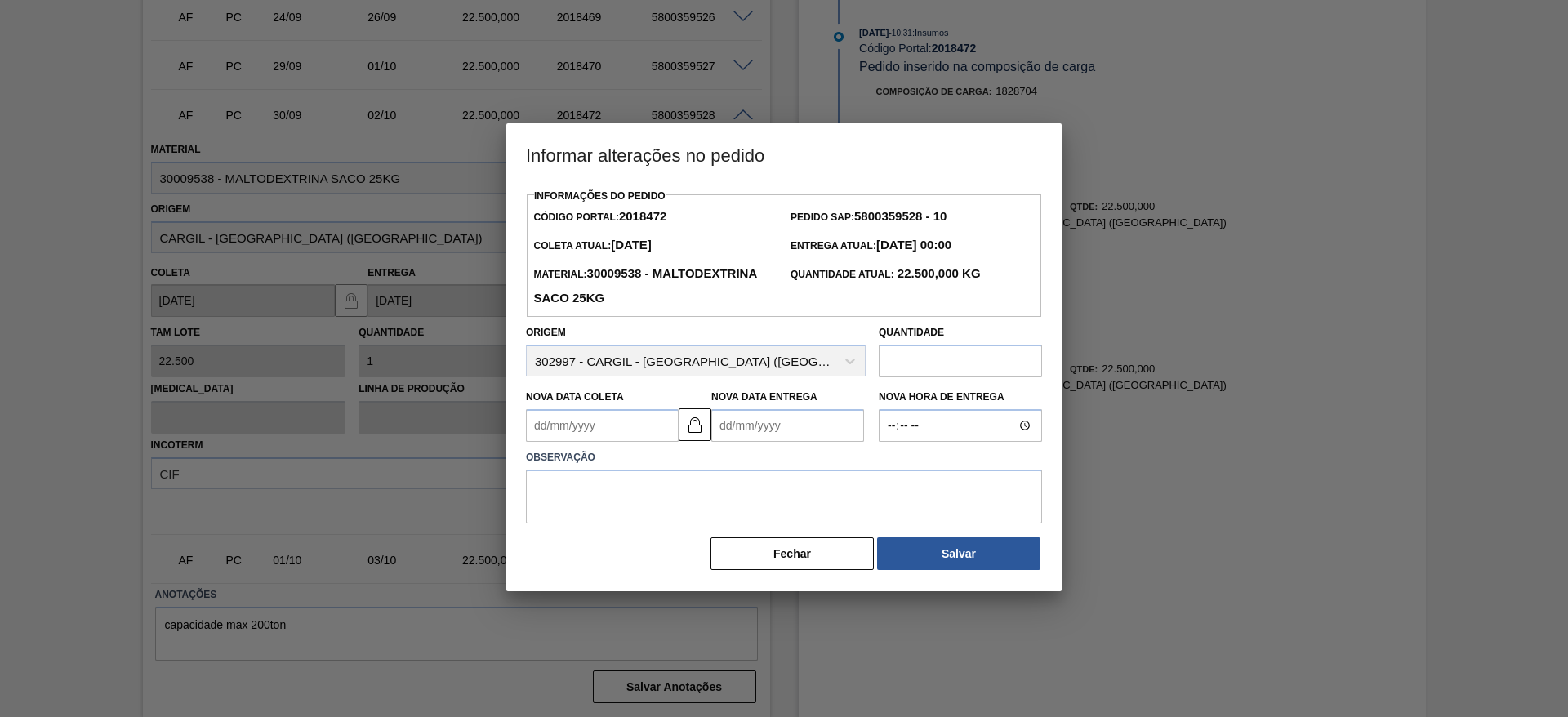
click at [739, 455] on label "Observação" at bounding box center [784, 458] width 516 height 24
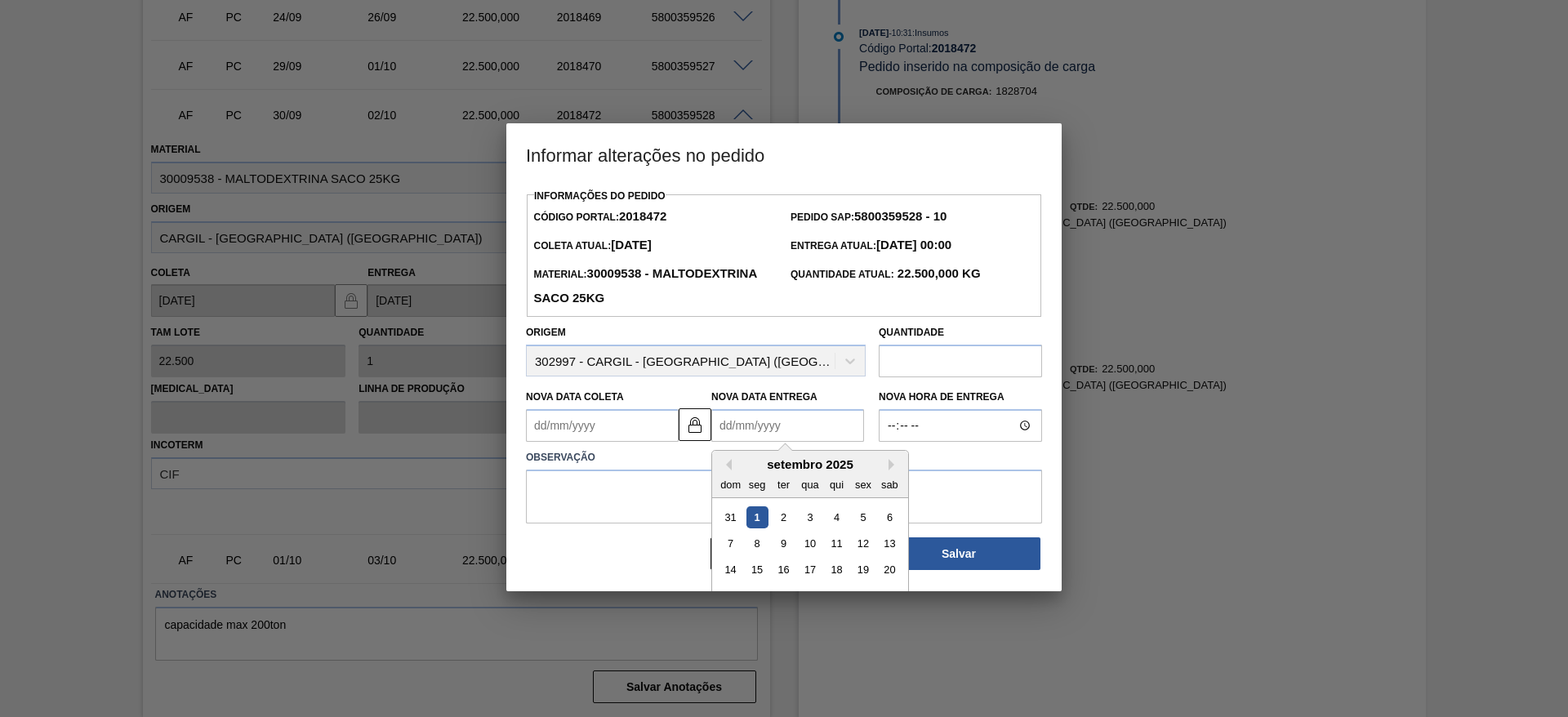
click at [749, 430] on Entrega2018472 "Nova Data Entrega" at bounding box center [787, 425] width 153 height 33
click at [894, 467] on button "Next Month" at bounding box center [894, 464] width 11 height 11
click at [808, 551] on div "8" at bounding box center [810, 544] width 22 height 22
type Coleta2018472 "[DATE]"
type Entrega2018472 "[DATE]"
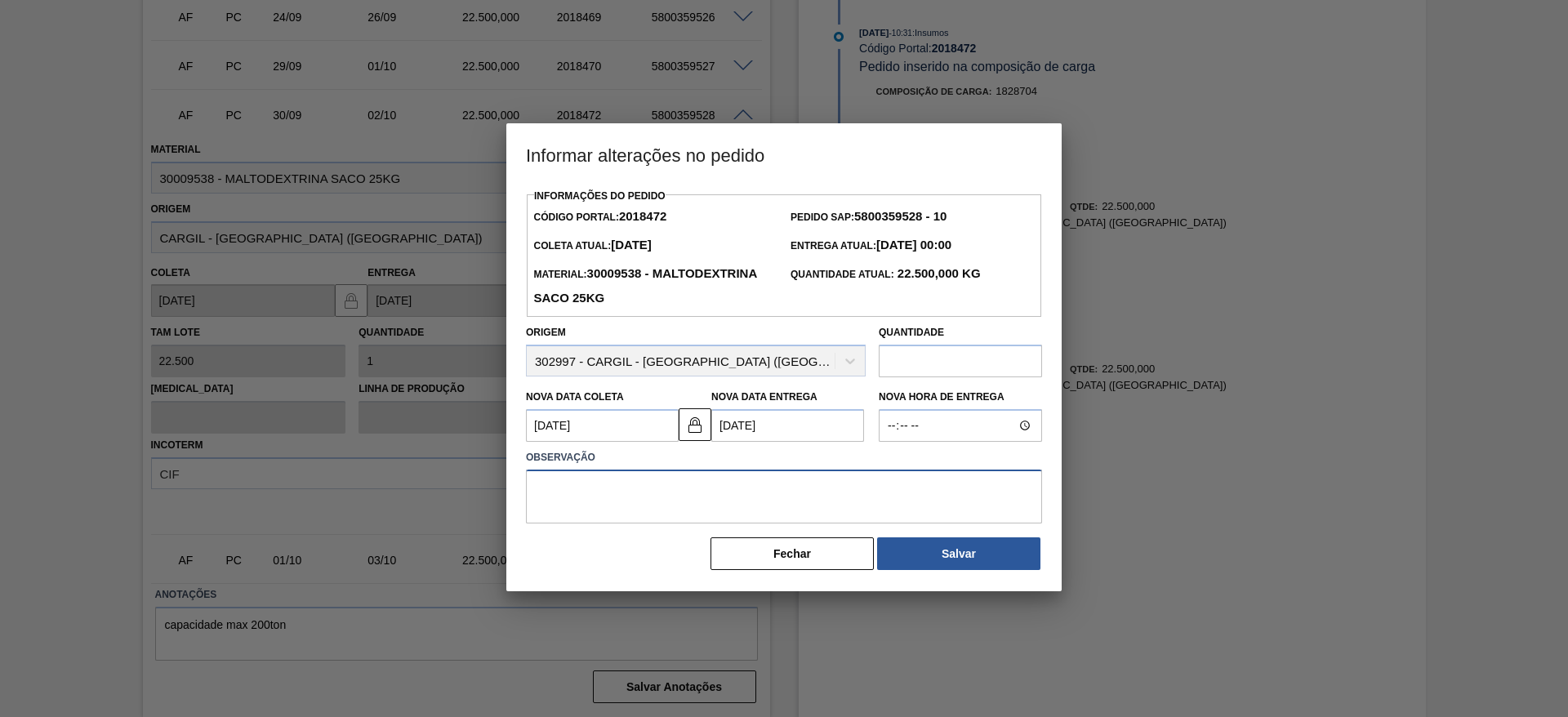
click at [920, 514] on textarea at bounding box center [784, 496] width 516 height 54
type textarea "data postergada"
click at [938, 551] on button "Salvar" at bounding box center [959, 553] width 163 height 33
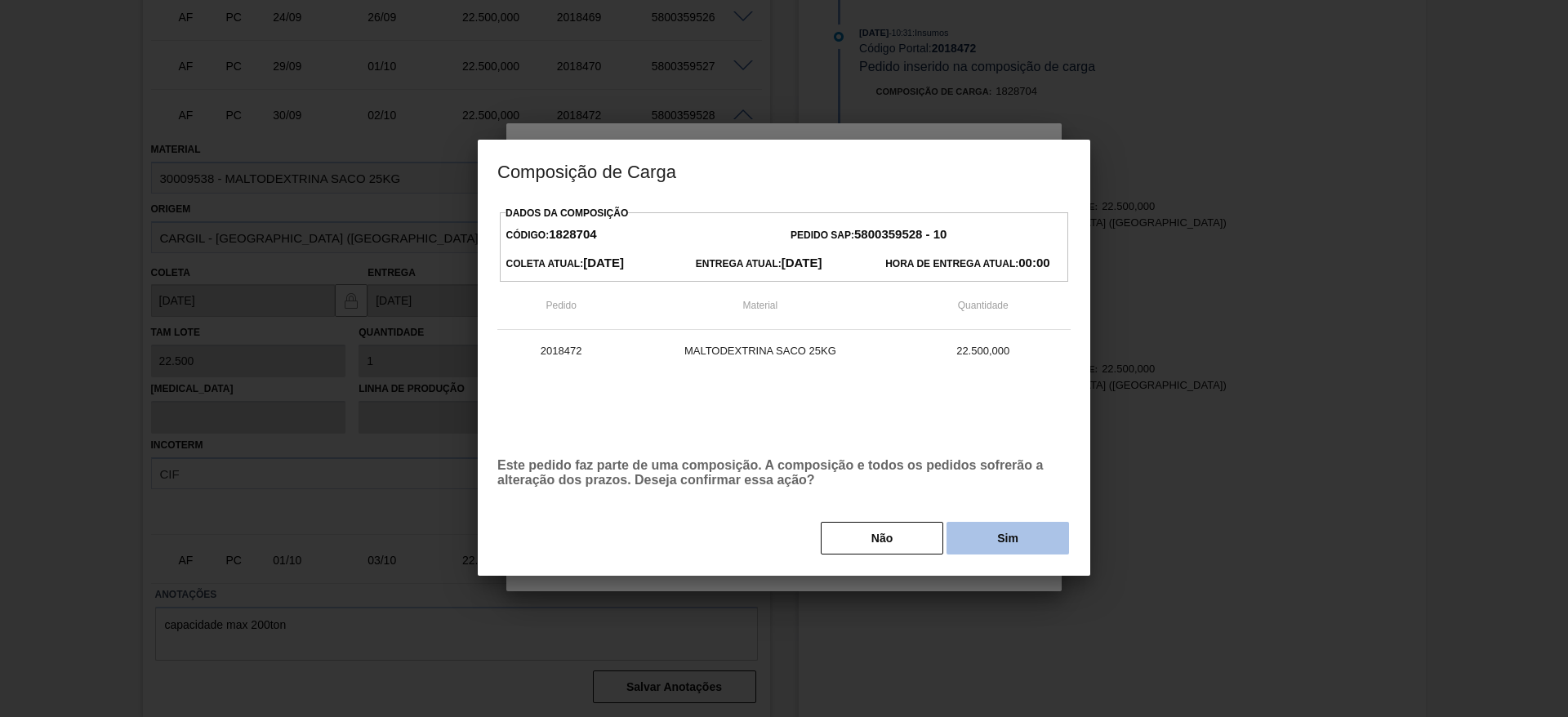
click at [997, 551] on button "Sim" at bounding box center [1007, 538] width 123 height 33
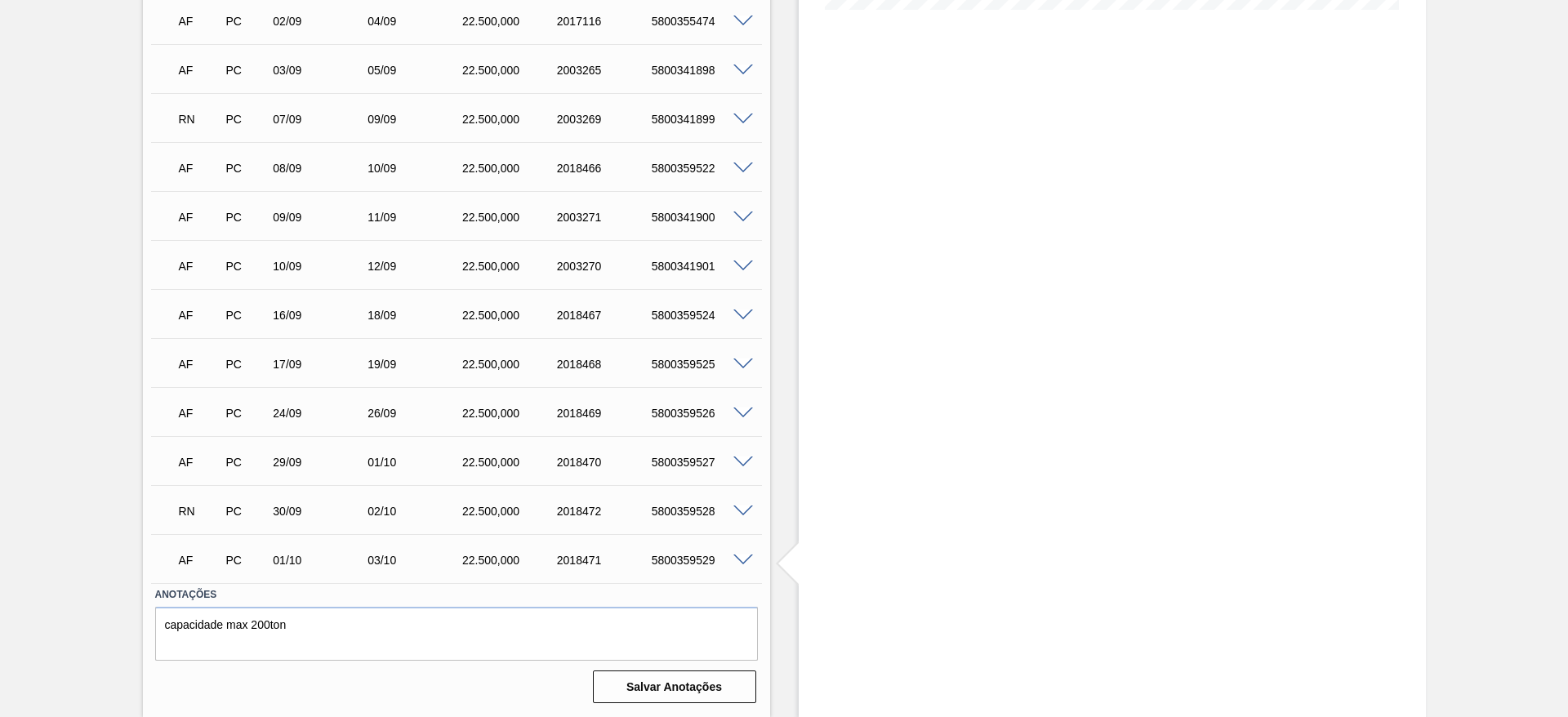
scroll to position [0, 0]
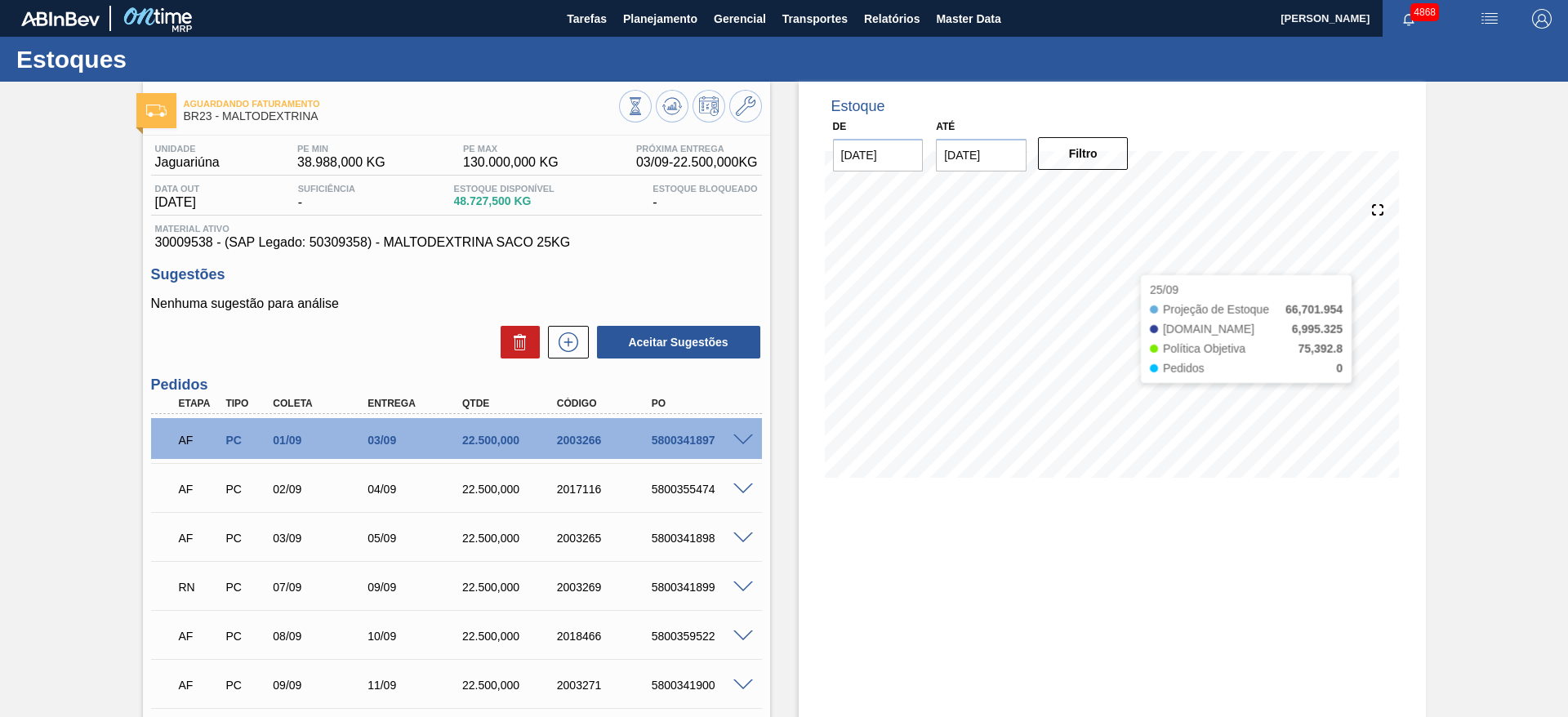
click at [1093, 263] on main "Tarefas Planejamento Gerencial Transportes Relatórios Master Data [PERSON_NAME]…" at bounding box center [784, 358] width 1568 height 717
click at [676, 107] on icon at bounding box center [672, 105] width 20 height 20
click at [746, 104] on icon at bounding box center [745, 105] width 20 height 20
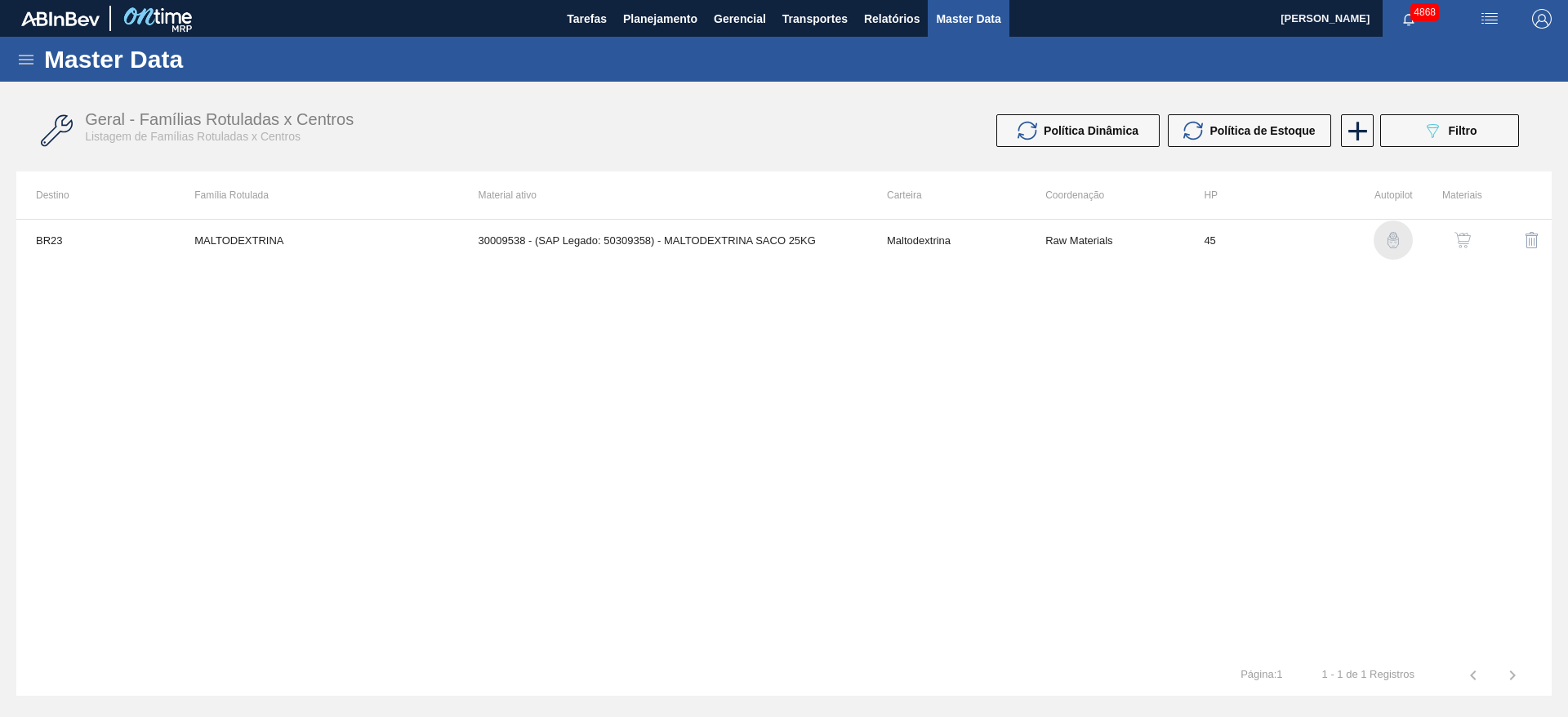
click at [1396, 233] on img "button" at bounding box center [1393, 239] width 16 height 16
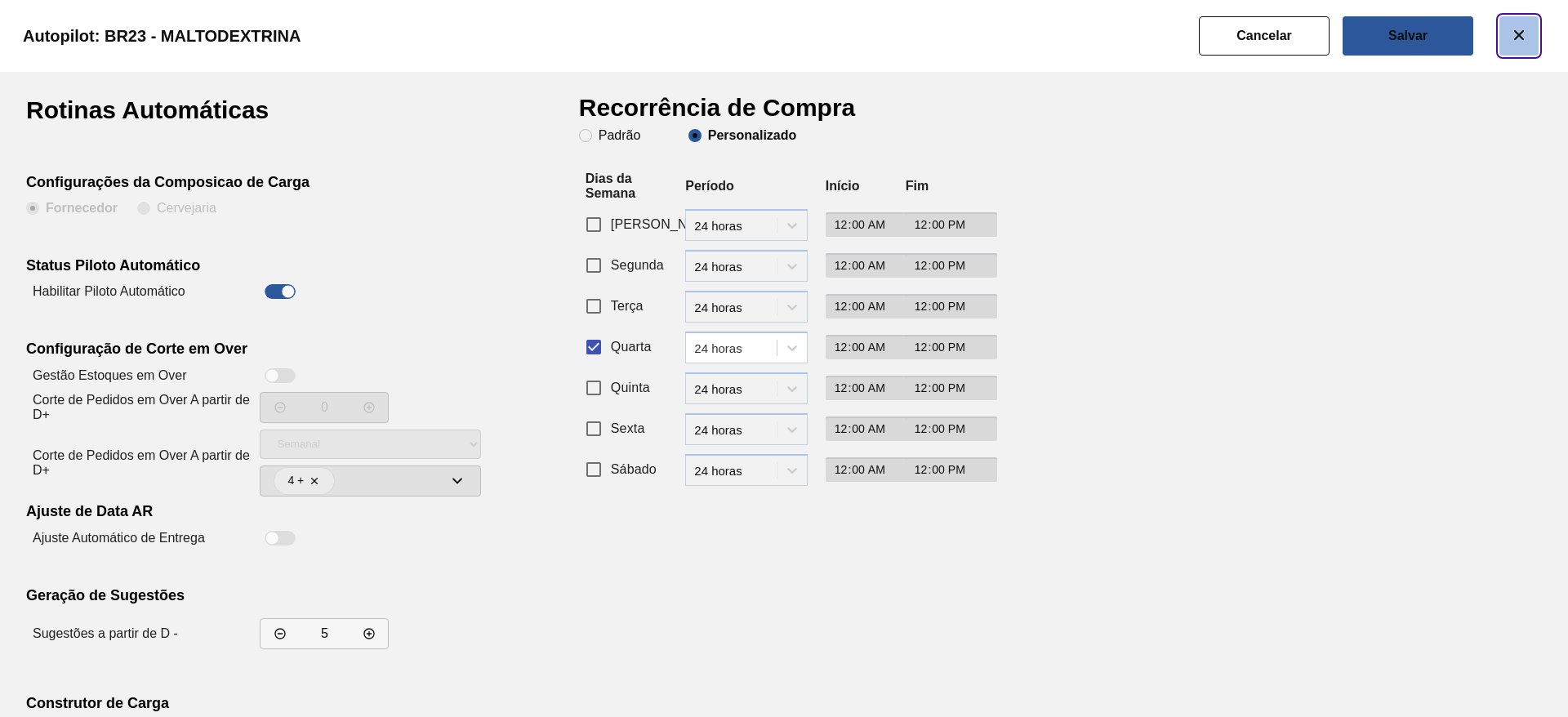
click at [1525, 37] on icon "botão de ícone" at bounding box center [1518, 35] width 20 height 20
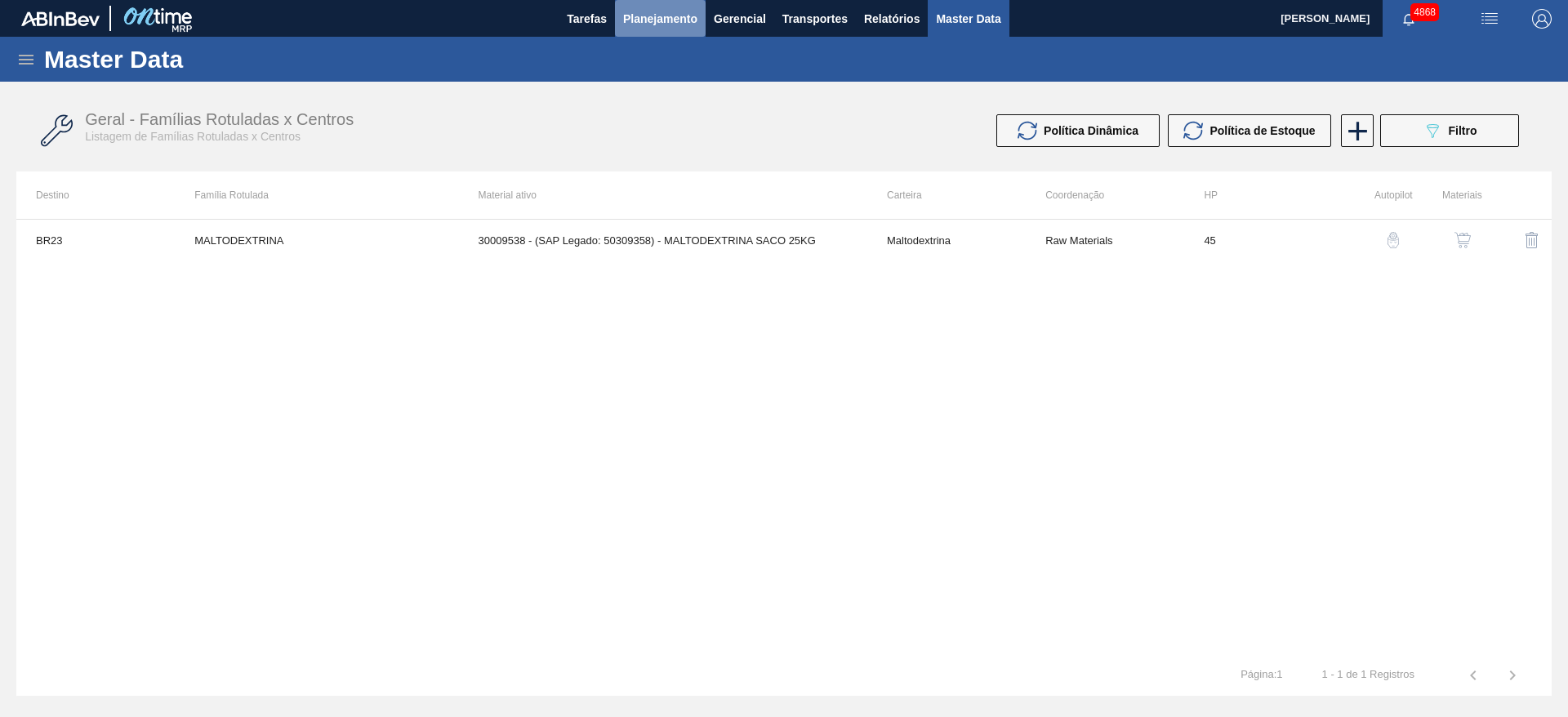
click at [659, 11] on span "Planejamento" at bounding box center [660, 18] width 75 height 20
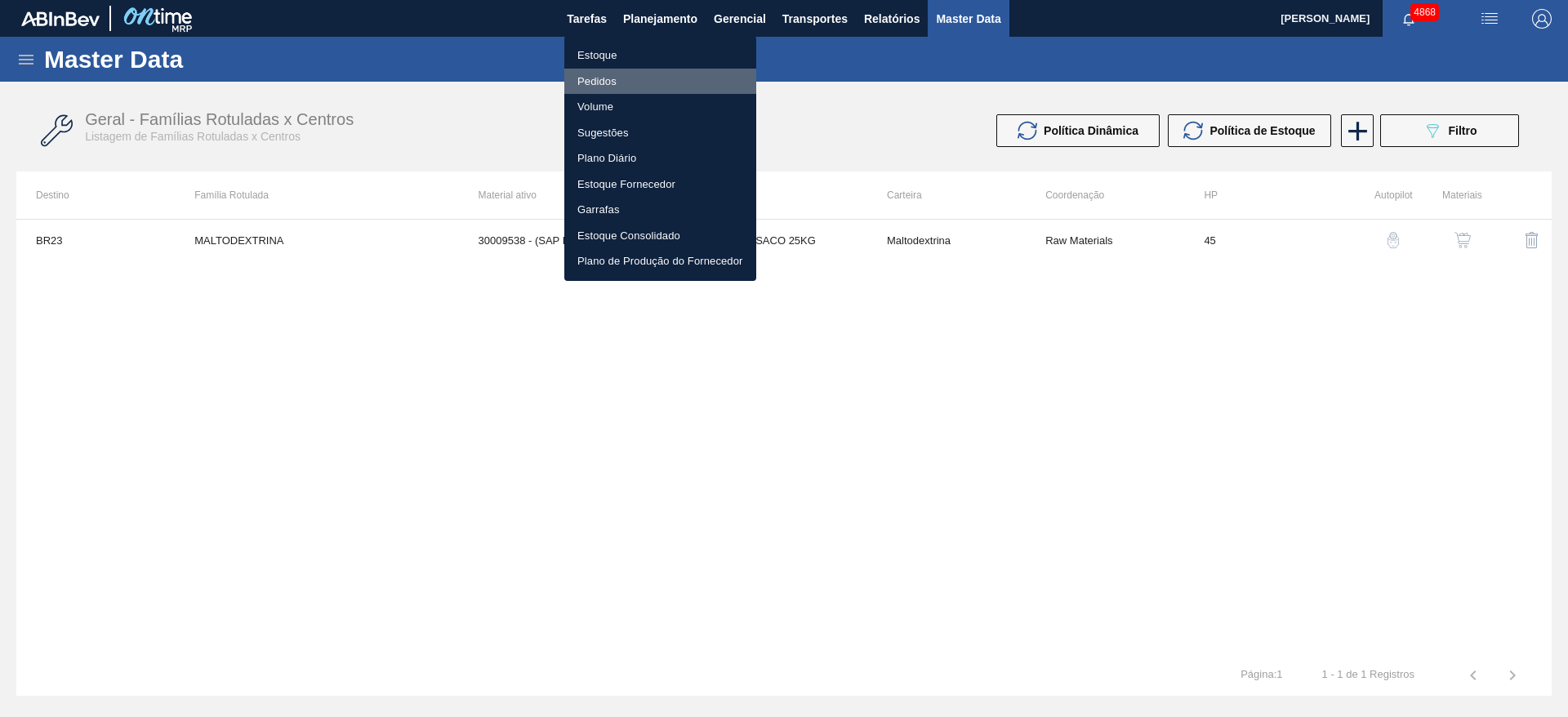
click at [602, 79] on li "Pedidos" at bounding box center [660, 81] width 192 height 26
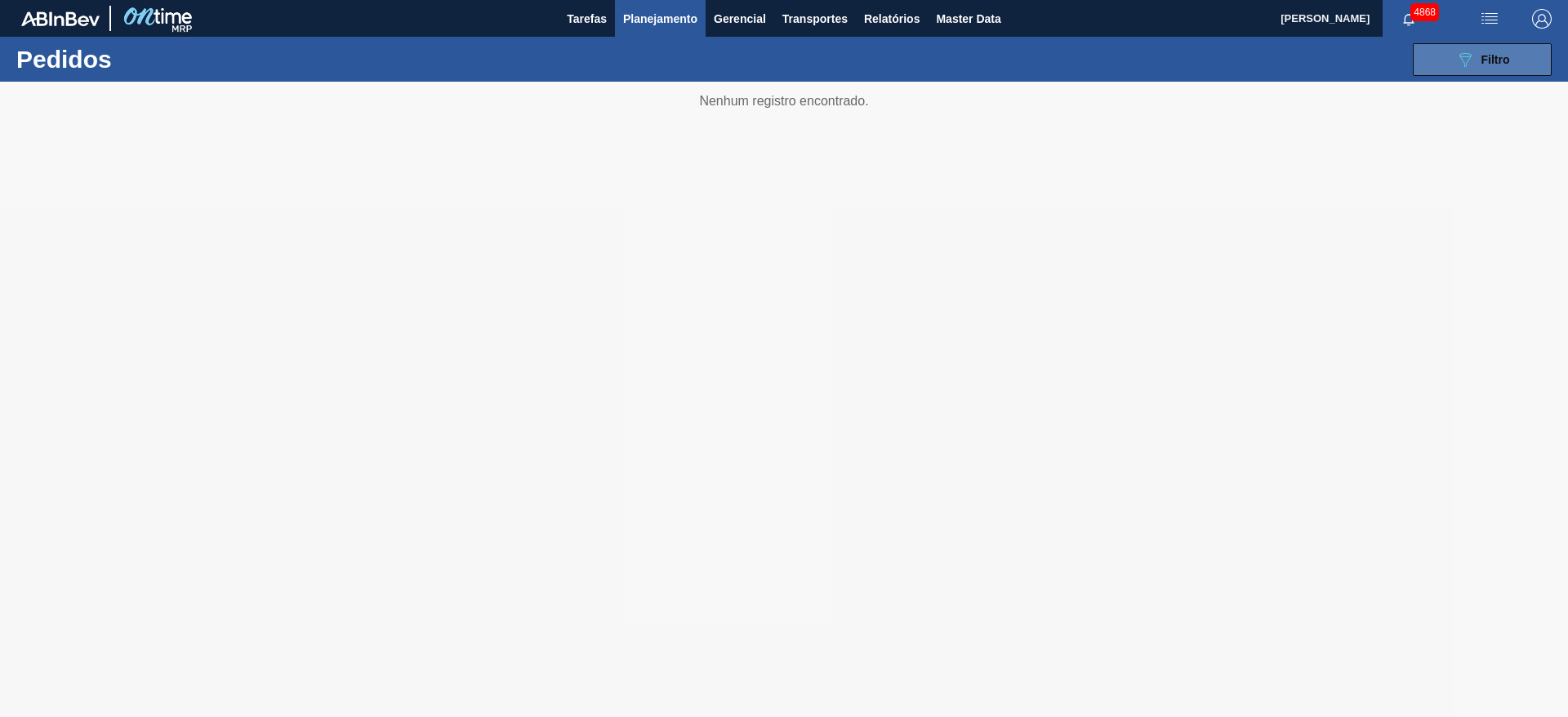
click at [1497, 53] on span "Filtro" at bounding box center [1495, 59] width 28 height 13
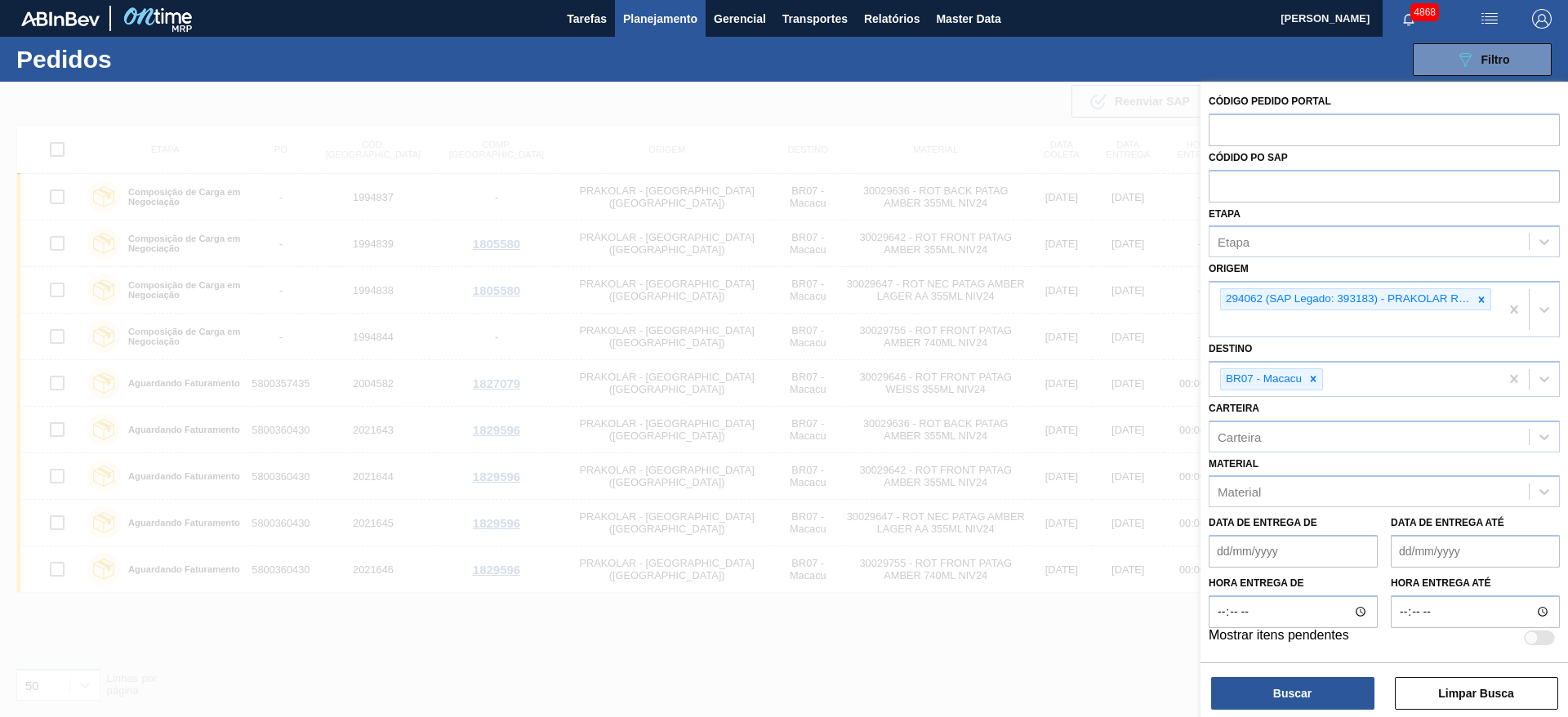
click at [1305, 434] on div "Carteira" at bounding box center [1369, 437] width 319 height 24
type input "coat"
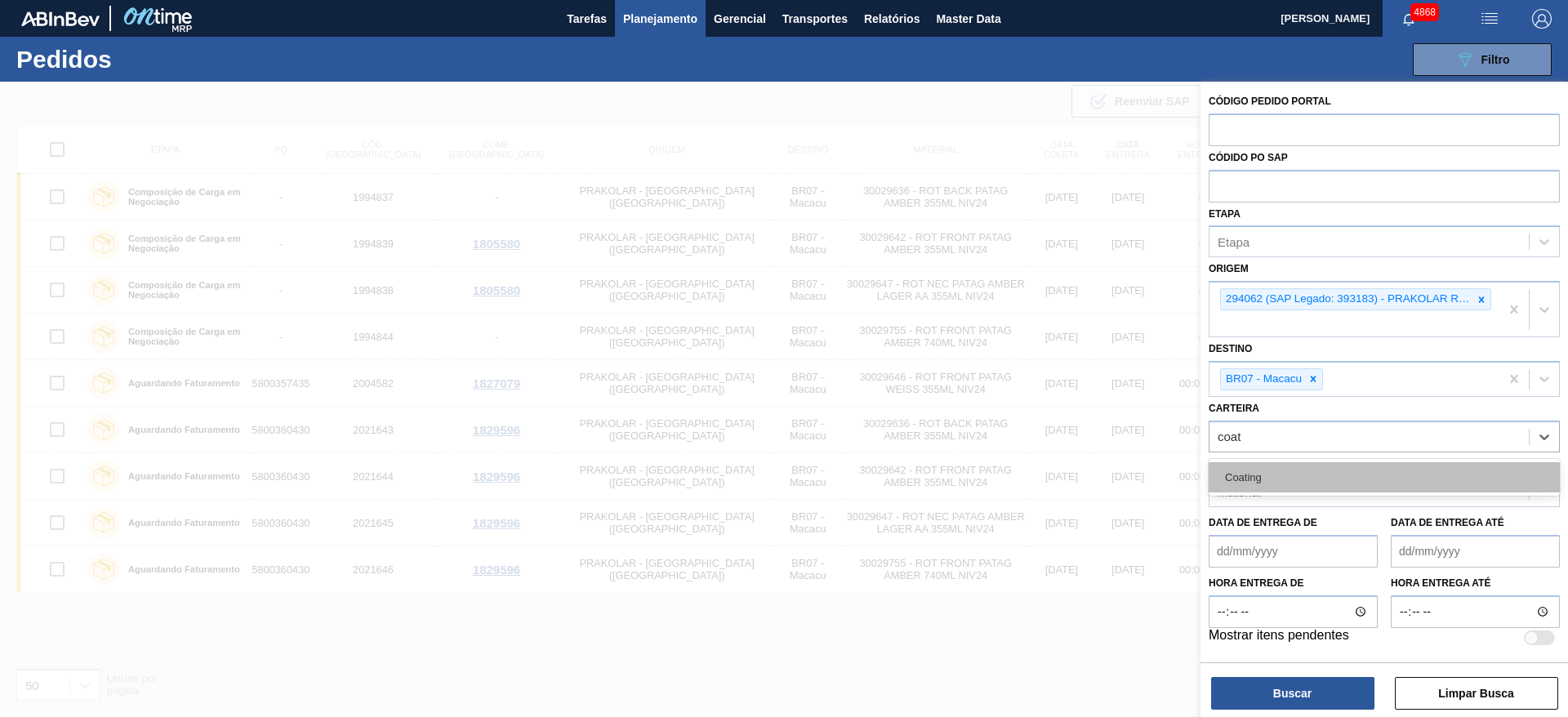
click at [1316, 470] on div "Coating" at bounding box center [1384, 477] width 351 height 30
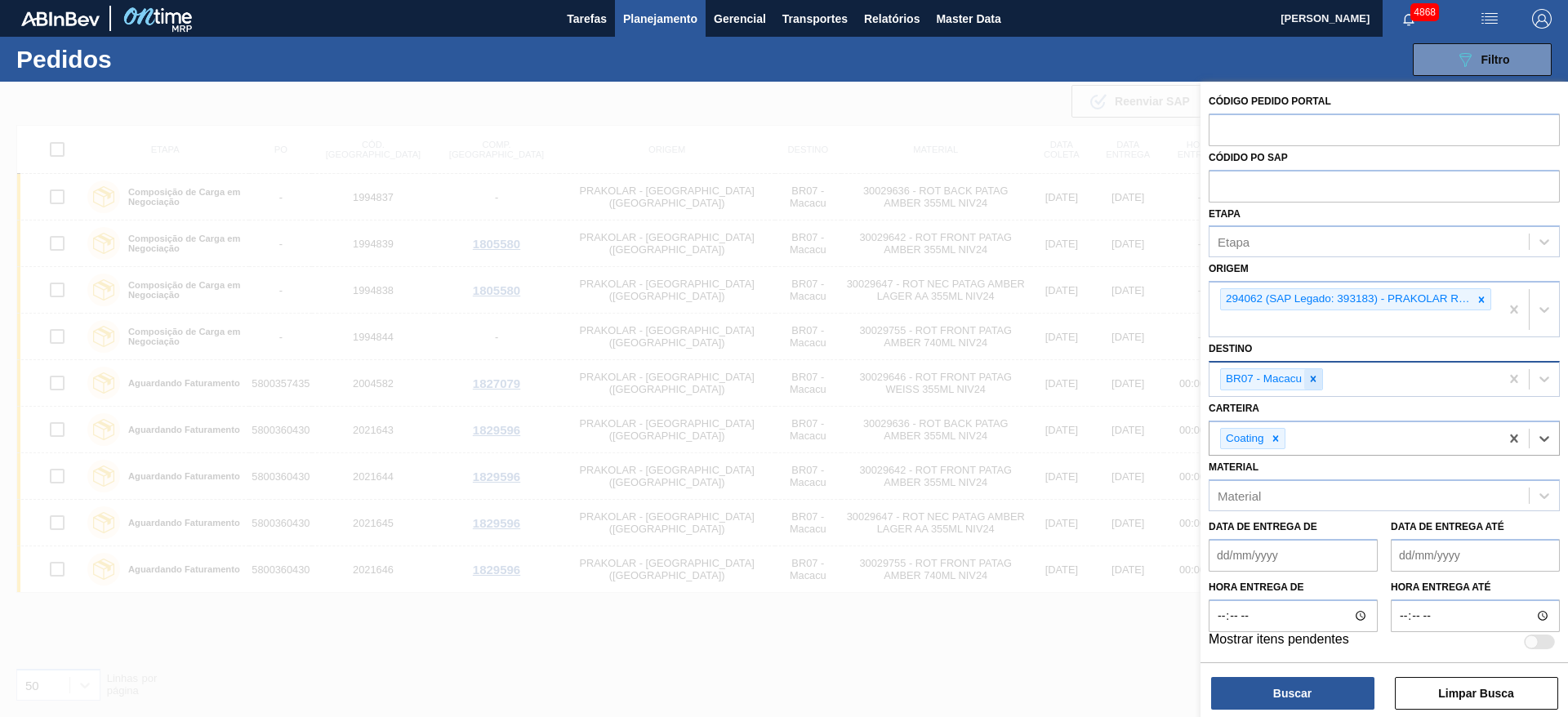
click at [1318, 388] on div at bounding box center [1312, 379] width 18 height 21
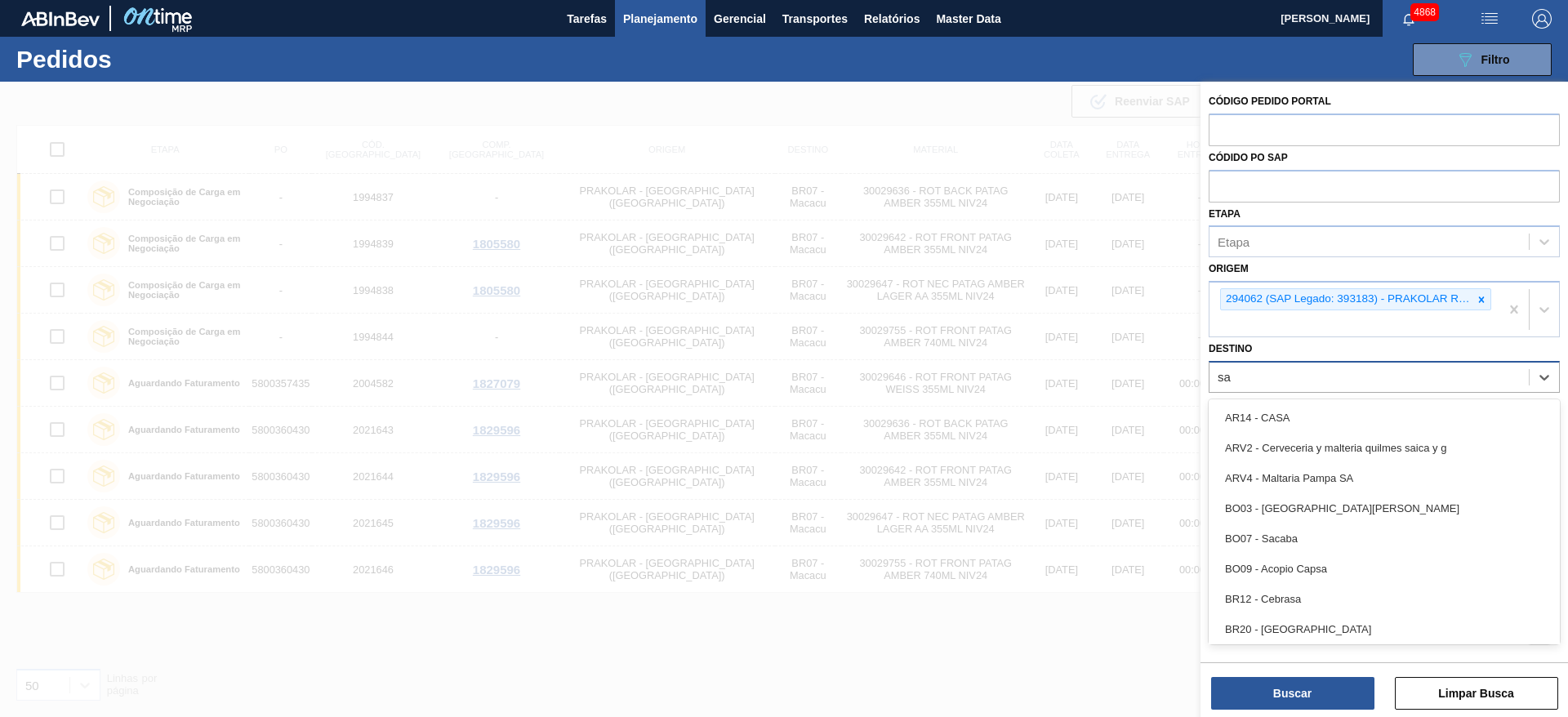
type input "s"
type input "11"
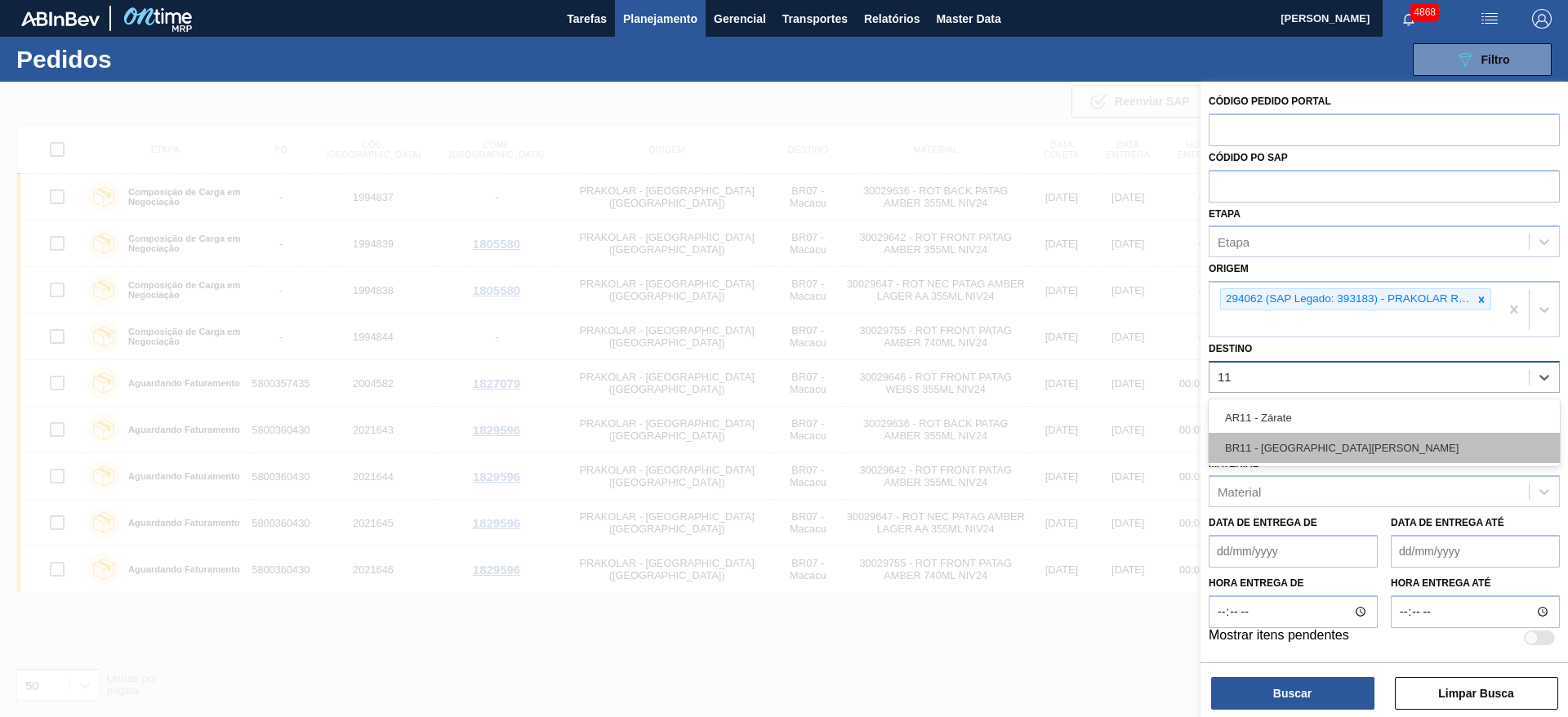
click at [1339, 448] on div "BR11 - [GEOGRAPHIC_DATA][PERSON_NAME]" at bounding box center [1384, 448] width 351 height 30
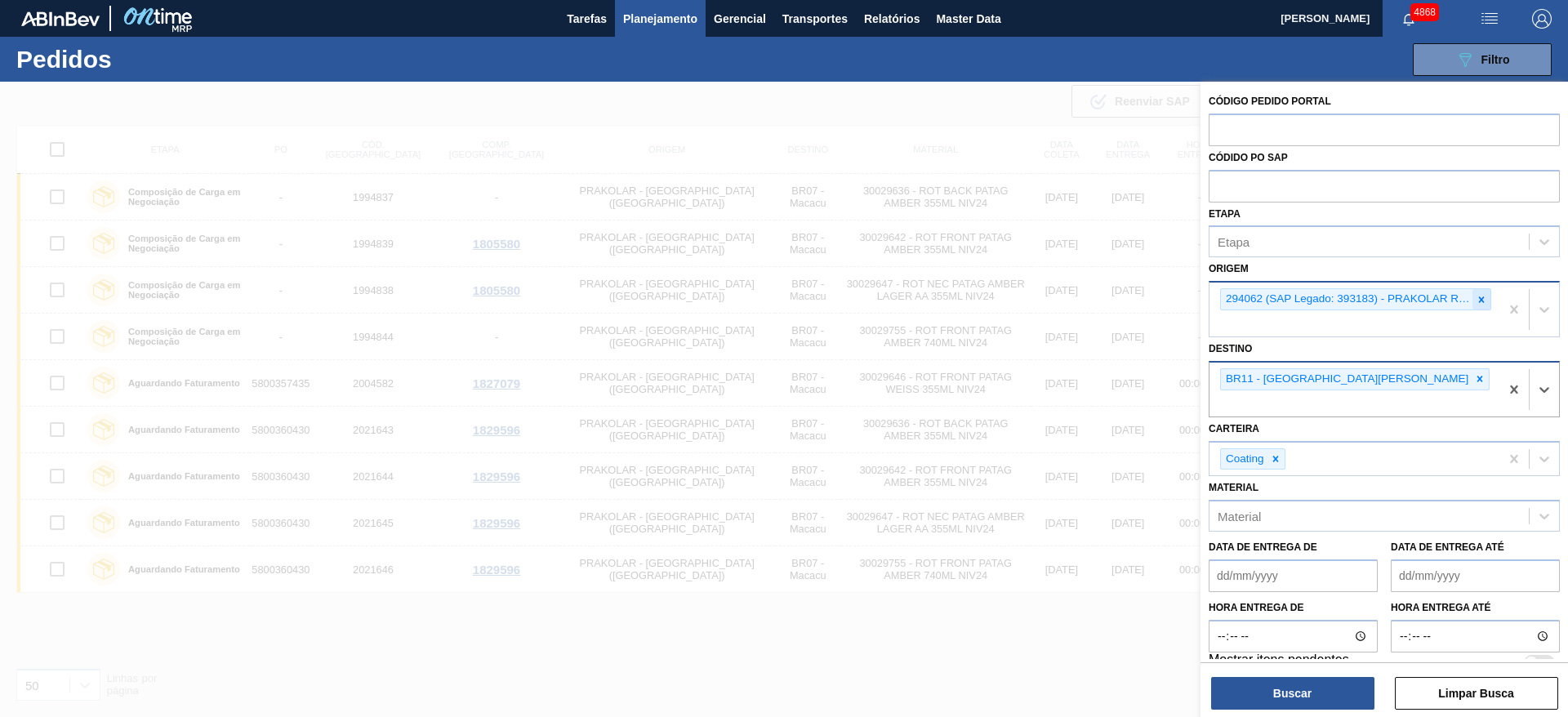
click at [1480, 299] on icon at bounding box center [1481, 299] width 6 height 6
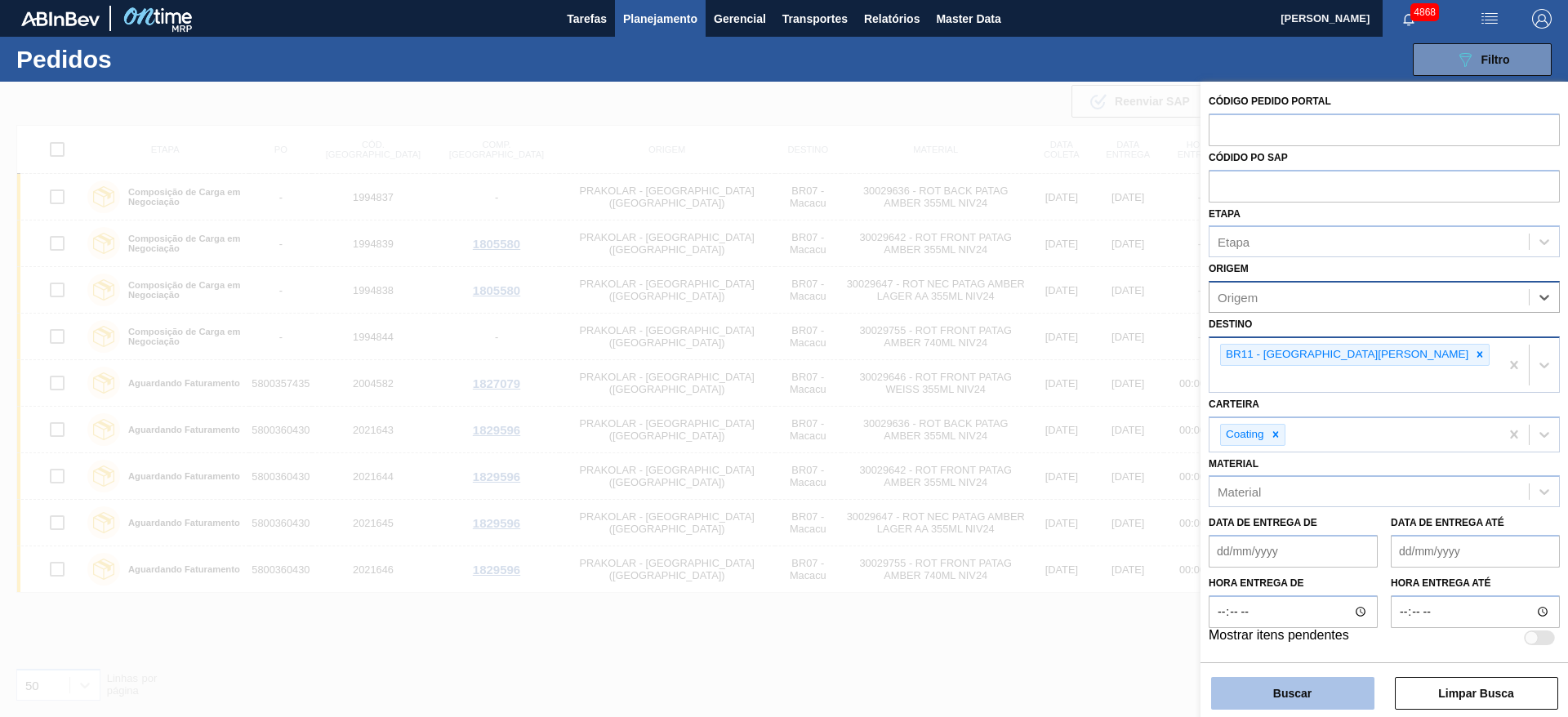
click at [1293, 694] on button "Buscar" at bounding box center [1293, 693] width 163 height 33
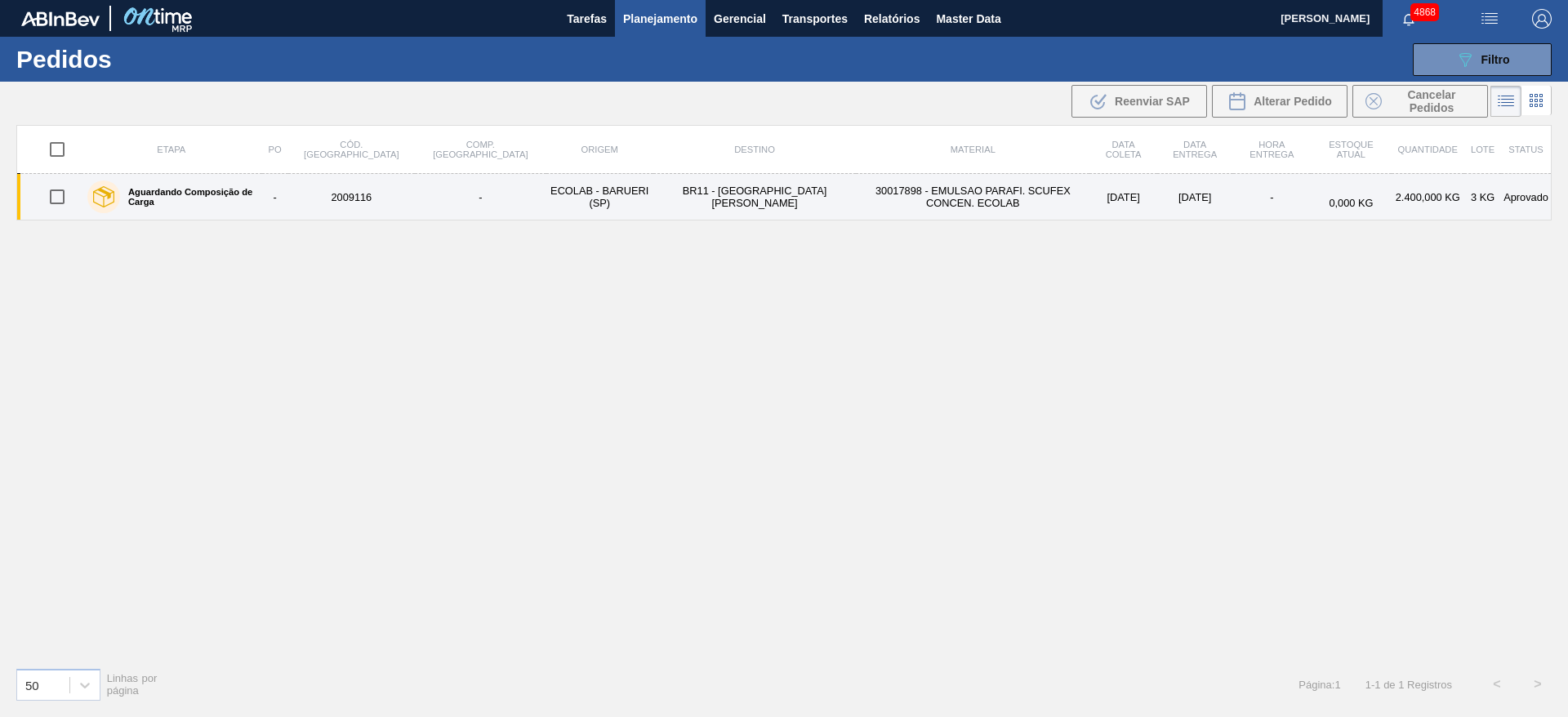
click at [403, 208] on td "2009116" at bounding box center [352, 197] width 127 height 46
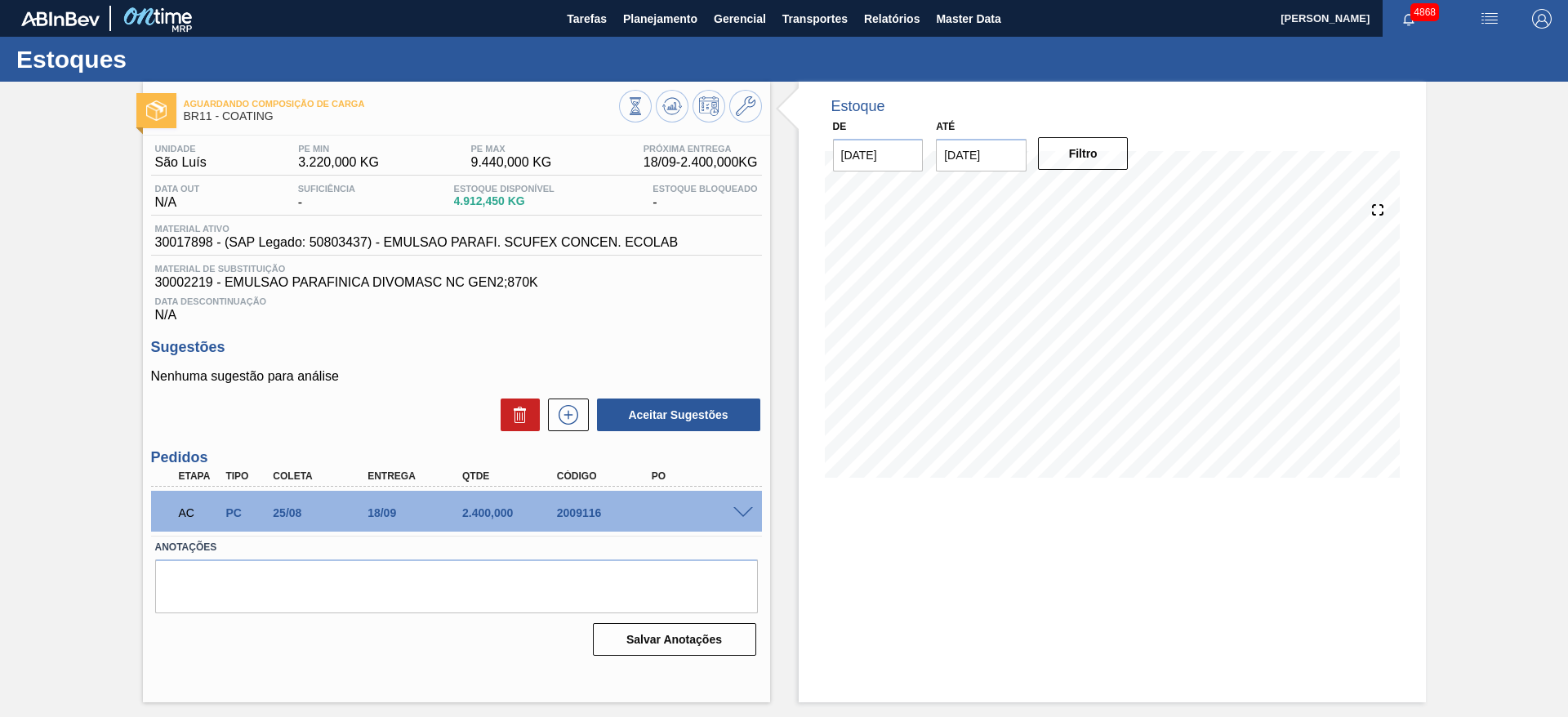
click at [743, 508] on span at bounding box center [743, 513] width 20 height 12
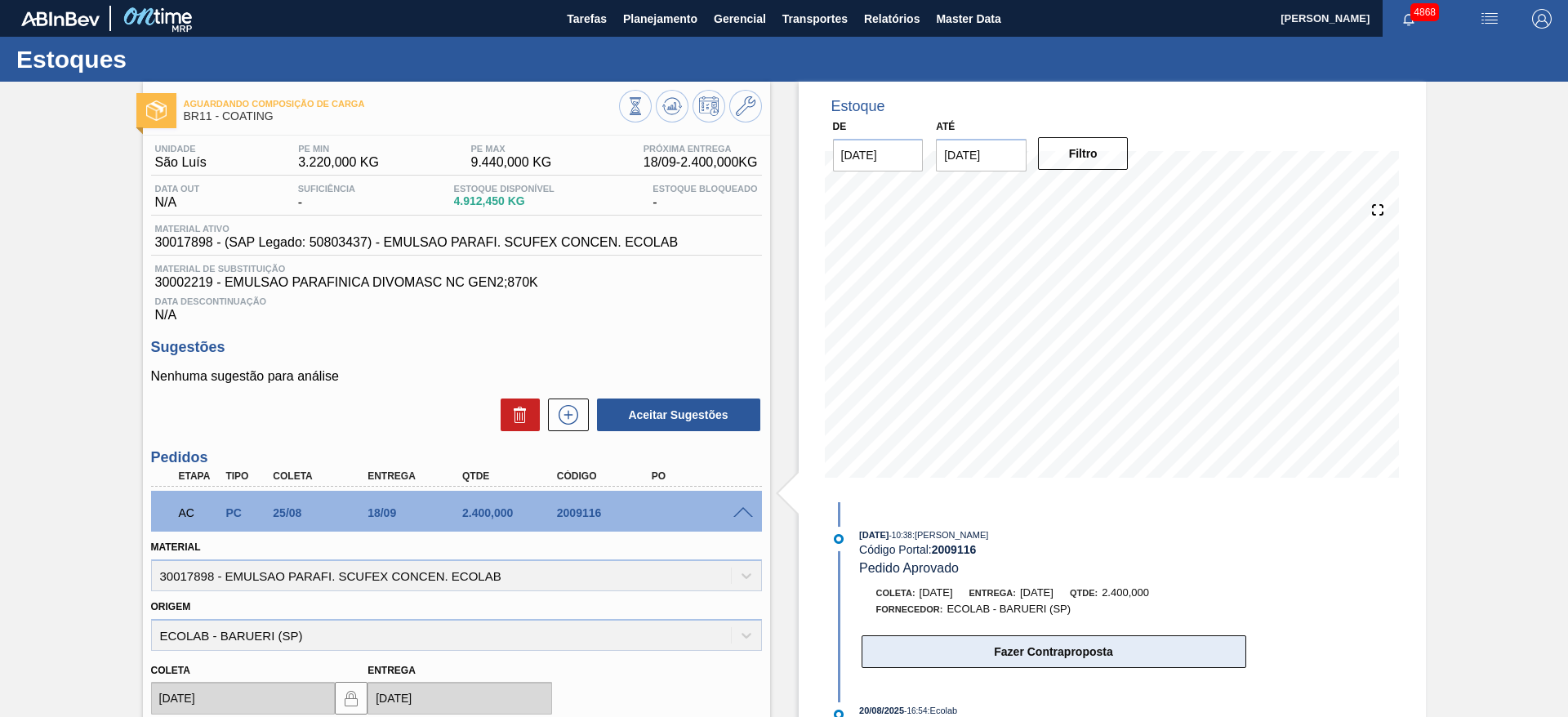
click at [1173, 656] on button "Fazer Contraproposta" at bounding box center [1053, 652] width 384 height 33
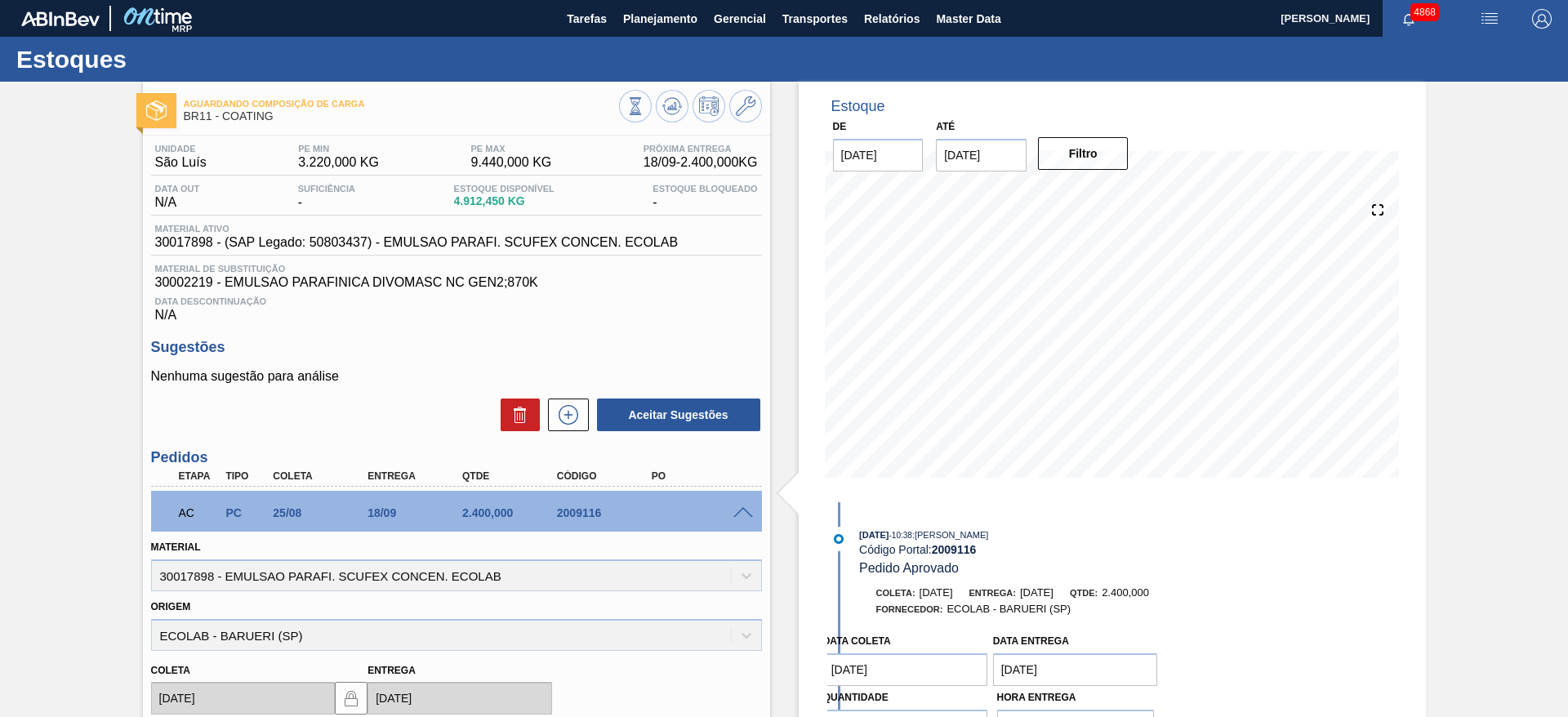
click at [932, 656] on coleta "[DATE]" at bounding box center [906, 670] width 165 height 33
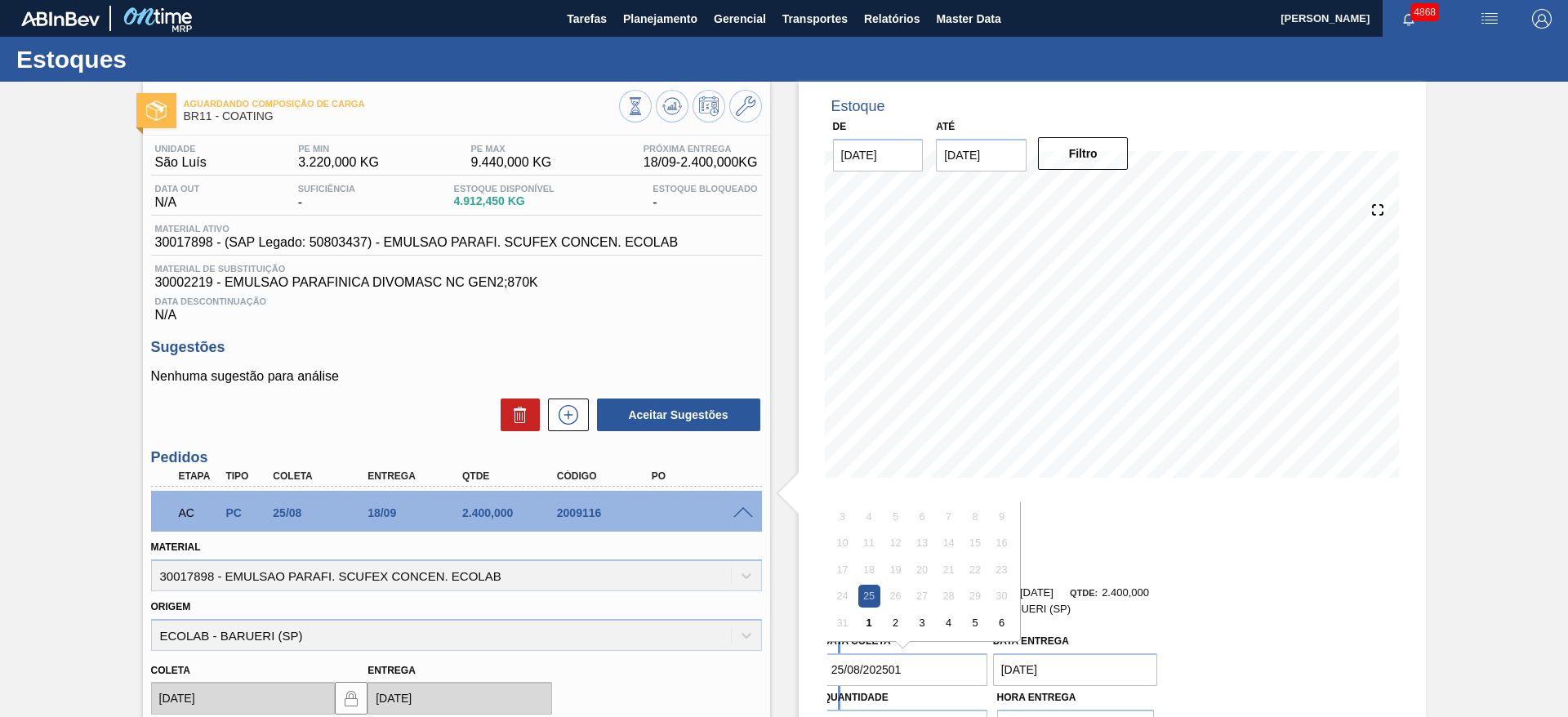
drag, startPoint x: 932, startPoint y: 656, endPoint x: 736, endPoint y: 648, distance: 196.2
click at [736, 648] on div "Aguardando Composição de Carga BR11 - COATING Unidade São [PERSON_NAME] PE MIN …" at bounding box center [784, 573] width 1568 height 984
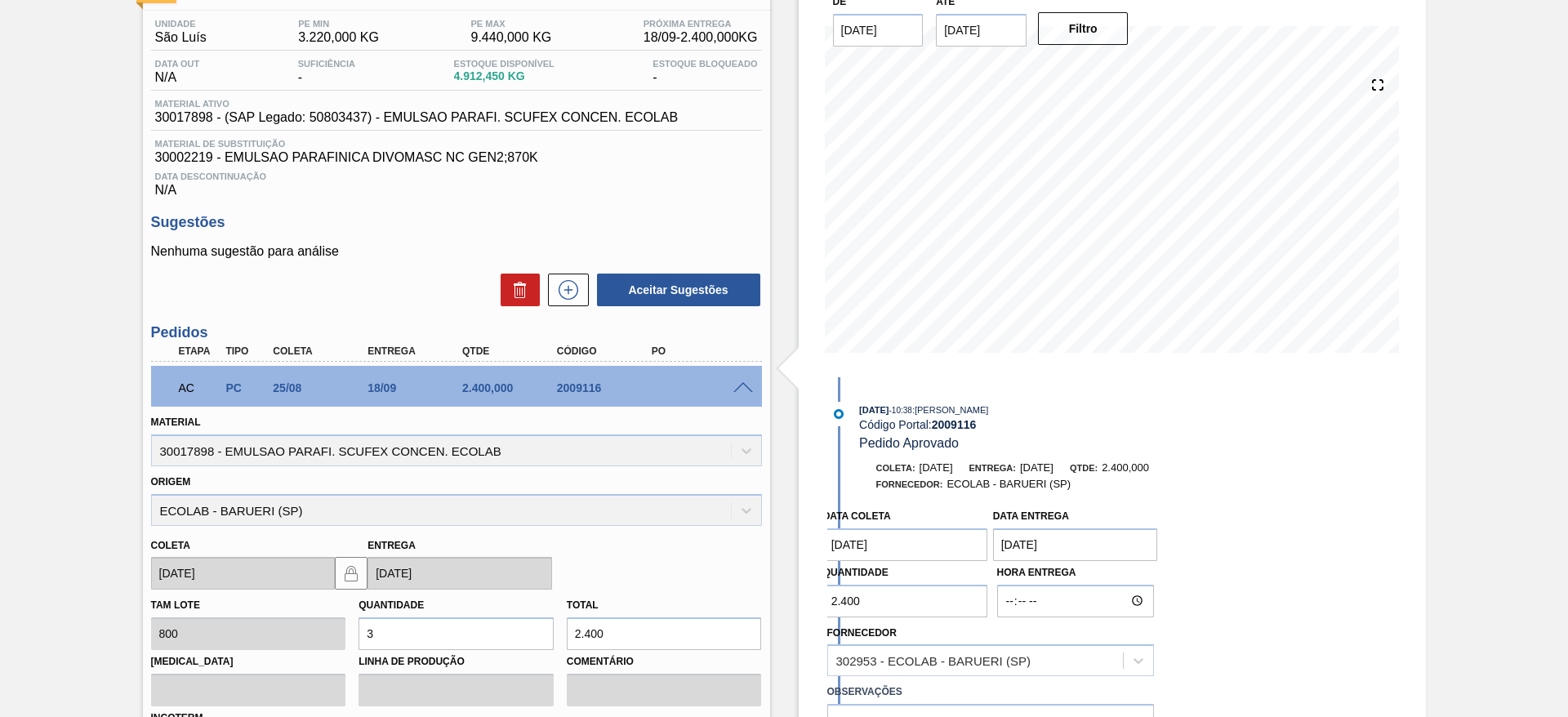
scroll to position [150, 0]
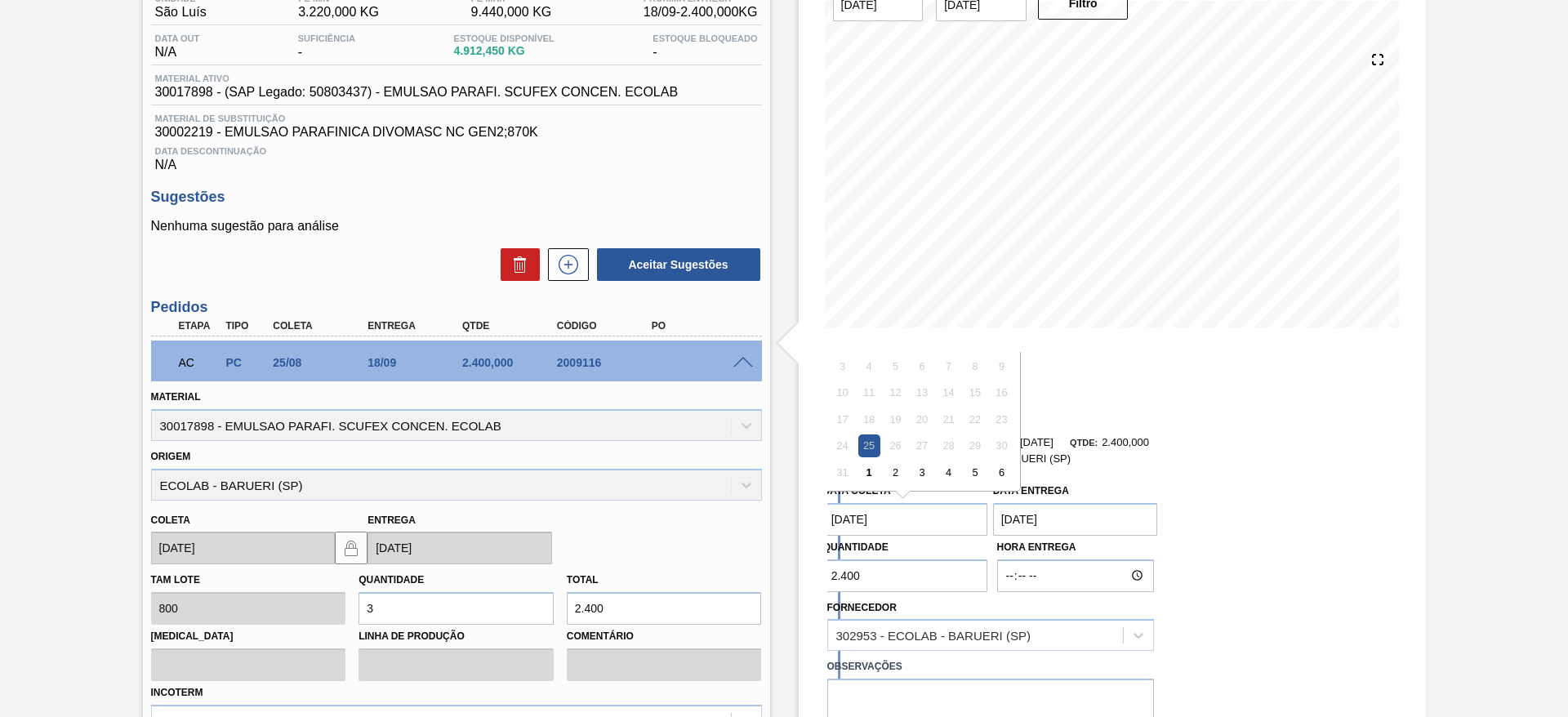
drag, startPoint x: 928, startPoint y: 513, endPoint x: 751, endPoint y: 515, distance: 177.0
click at [751, 515] on div "Aguardando Composição de Carga BR11 - COATING Unidade São [PERSON_NAME] PE MIN …" at bounding box center [784, 423] width 1568 height 984
type coleta "[DATE]"
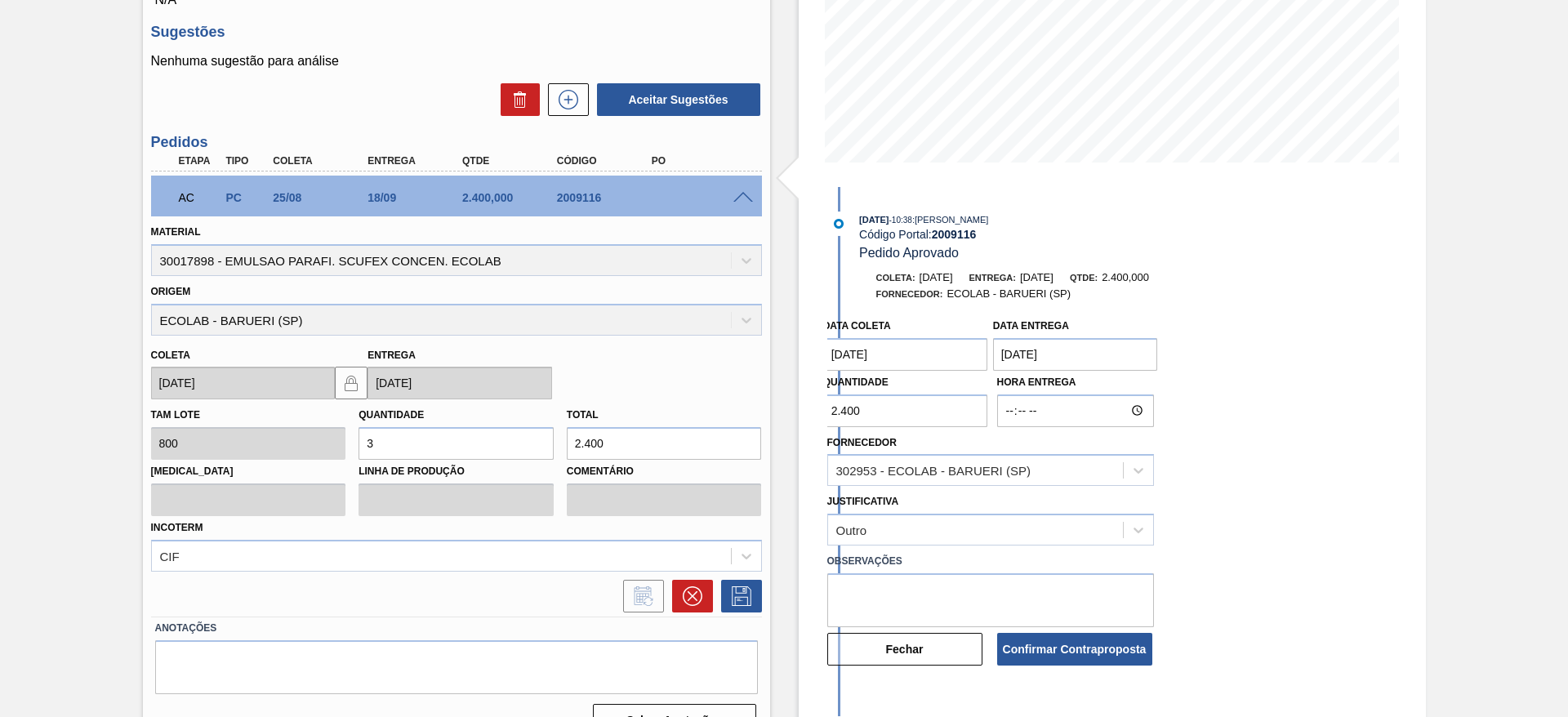
scroll to position [349, 0]
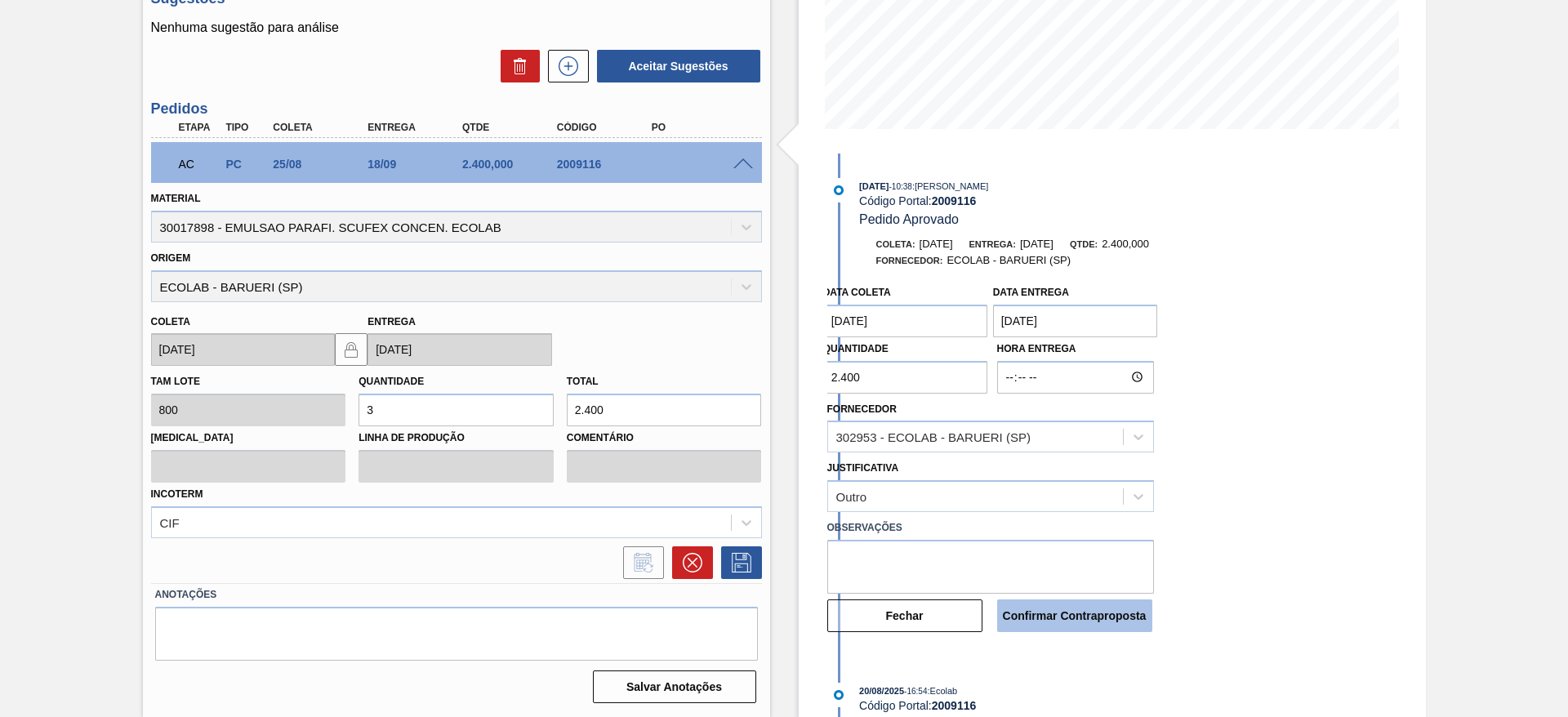
click at [1137, 605] on button "Confirmar Contraproposta" at bounding box center [1074, 616] width 155 height 33
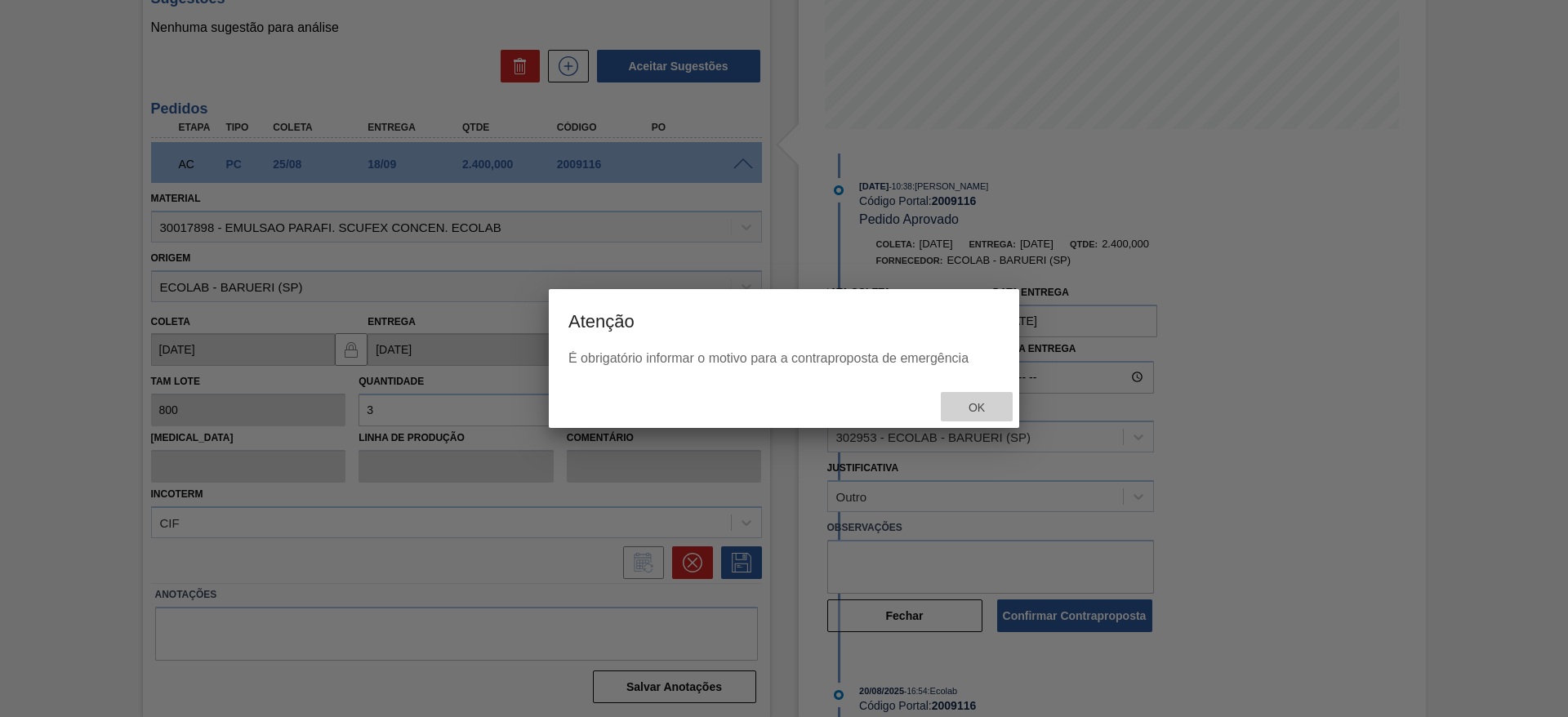
click at [960, 417] on div "Ok" at bounding box center [977, 407] width 72 height 30
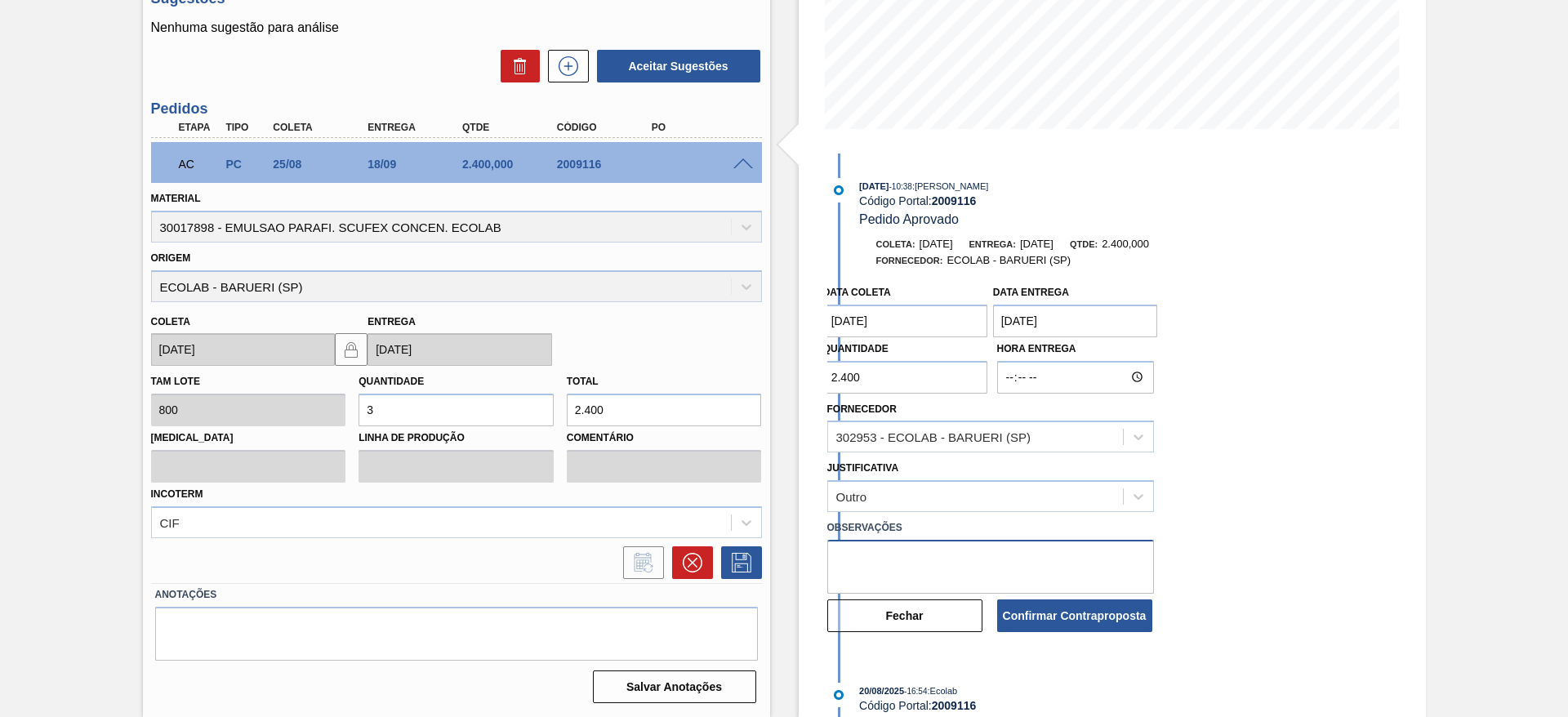
click at [958, 552] on textarea at bounding box center [990, 566] width 327 height 54
type textarea "atraso na [PERSON_NAME]"
click at [1063, 626] on button "Confirmar Contraproposta" at bounding box center [1074, 616] width 155 height 33
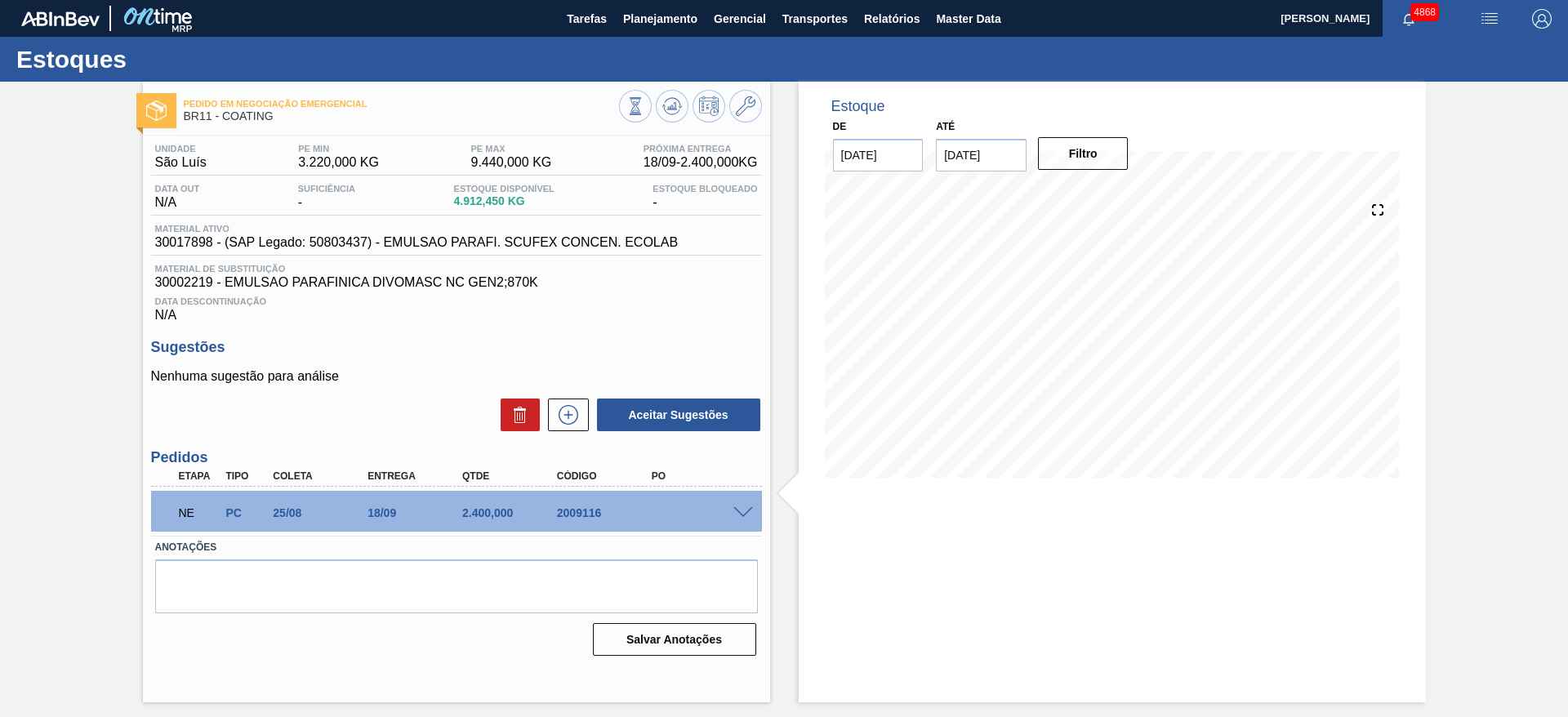
scroll to position [0, 0]
